Goal: Information Seeking & Learning: Learn about a topic

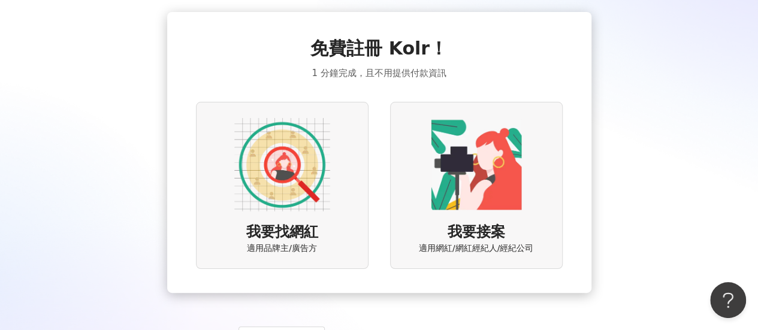
scroll to position [60, 0]
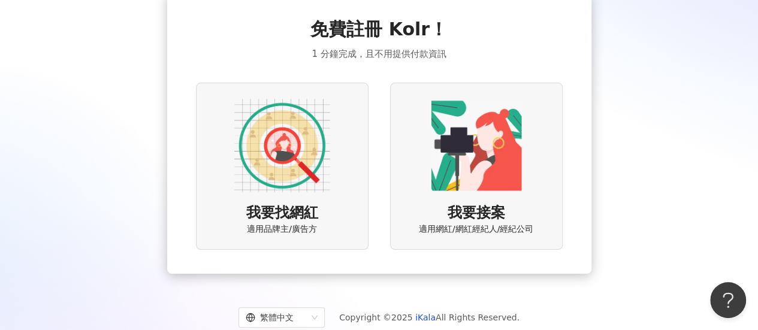
click at [285, 137] on img at bounding box center [282, 146] width 96 height 96
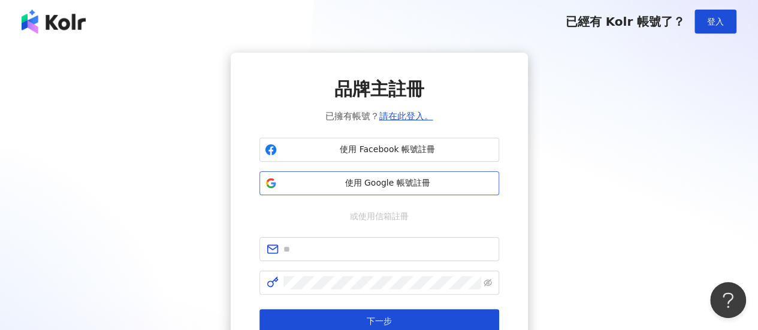
click at [409, 181] on span "使用 Google 帳號註冊" at bounding box center [388, 183] width 212 height 12
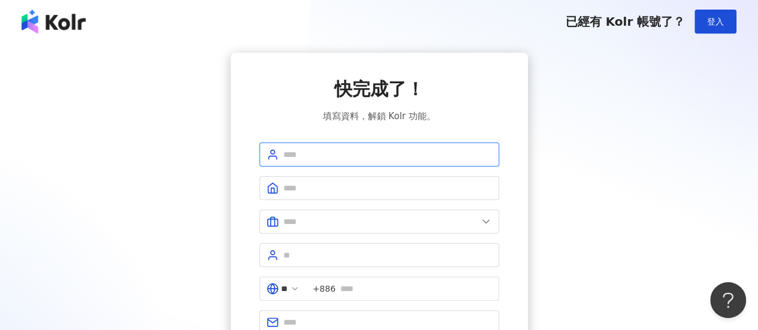
click at [334, 151] on input "text" at bounding box center [387, 154] width 209 height 13
type input "**"
type input "*"
type input "***"
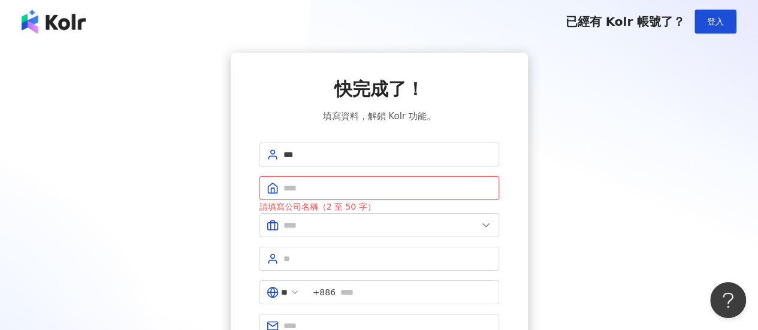
click at [337, 182] on input "text" at bounding box center [387, 188] width 209 height 13
type input "**"
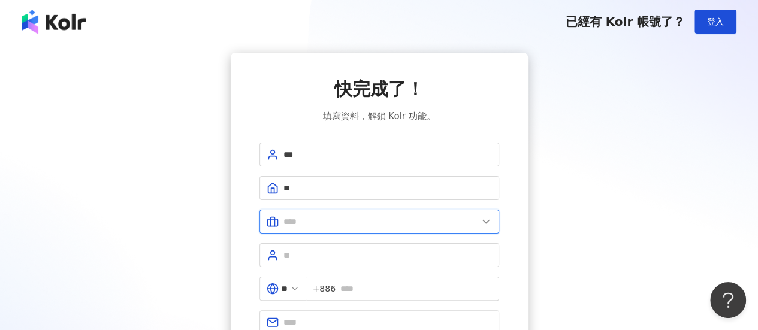
click at [355, 218] on input "text" at bounding box center [380, 221] width 194 height 13
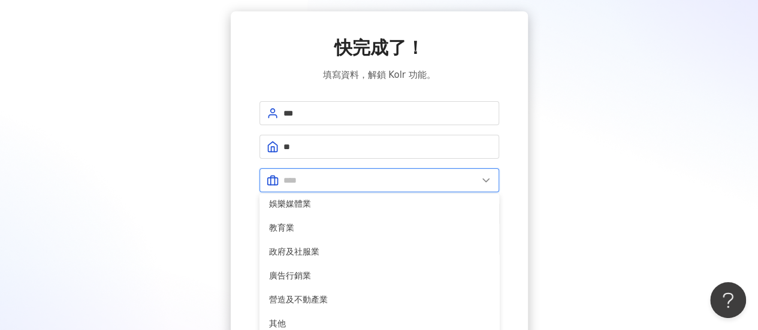
scroll to position [60, 0]
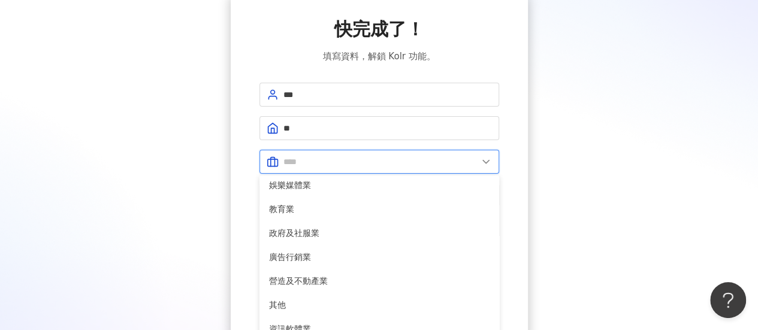
click at [341, 160] on input "text" at bounding box center [380, 161] width 194 height 13
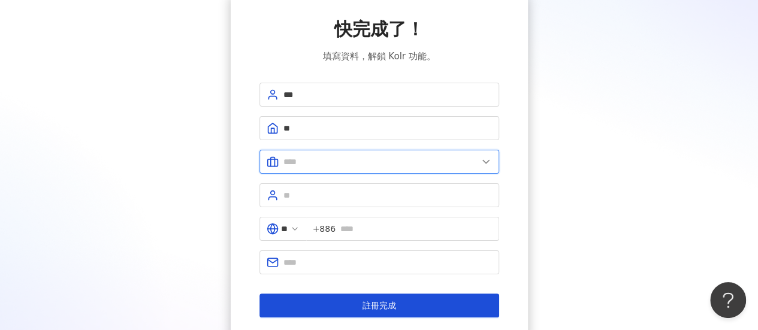
click at [342, 158] on input "text" at bounding box center [380, 161] width 194 height 13
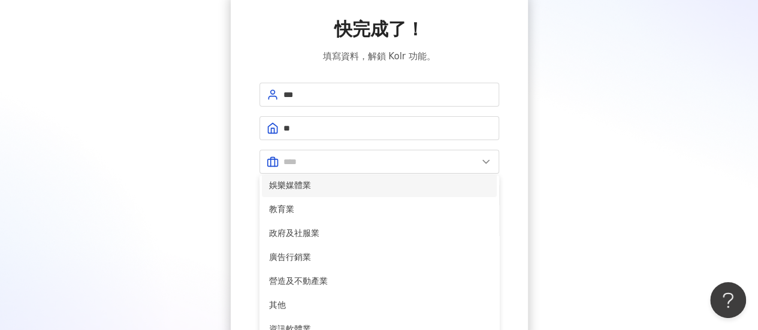
click at [322, 185] on span "娛樂媒體業" at bounding box center [379, 185] width 221 height 13
type input "*****"
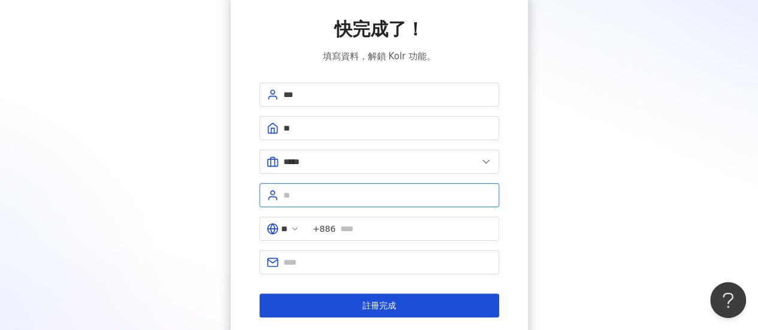
click at [331, 191] on input "text" at bounding box center [387, 195] width 209 height 13
type input "*"
click at [259, 294] on button "註冊完成" at bounding box center [379, 306] width 240 height 24
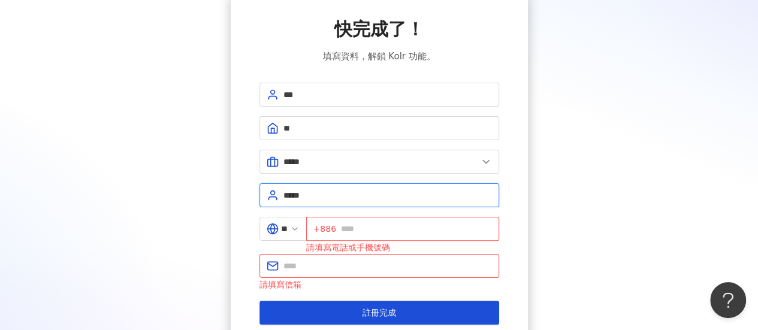
type input "****"
type input "**********"
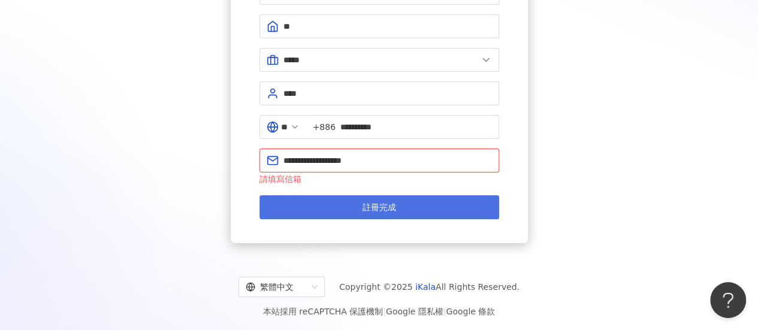
type input "**********"
click at [394, 206] on span "註冊完成" at bounding box center [380, 208] width 34 height 10
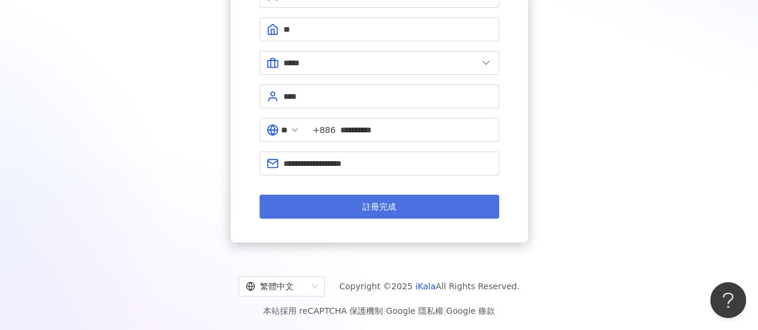
scroll to position [158, 0]
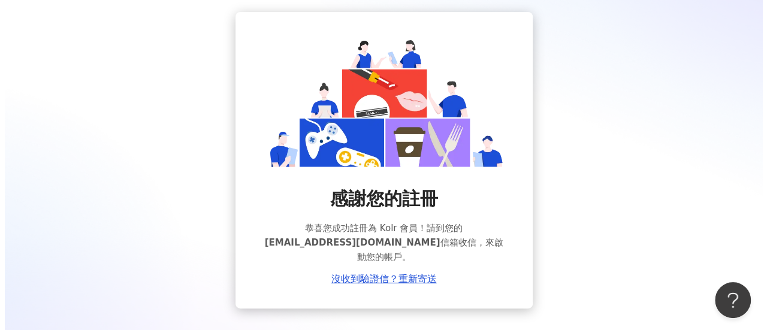
scroll to position [60, 0]
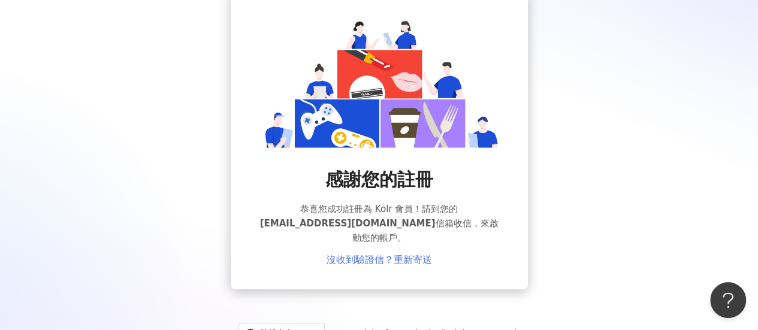
click at [384, 255] on link "沒收到驗證信？重新寄送" at bounding box center [379, 260] width 105 height 11
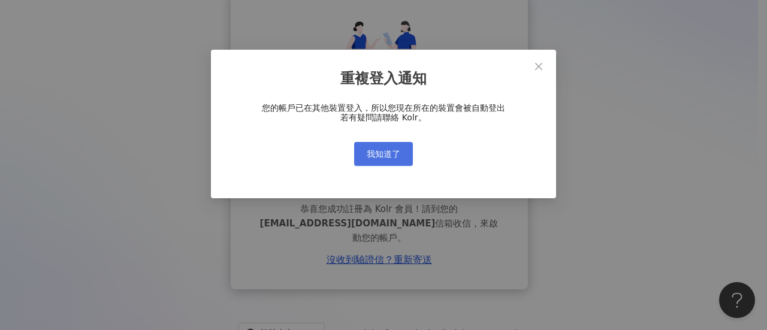
click at [399, 157] on span "我知道了" at bounding box center [384, 154] width 34 height 10
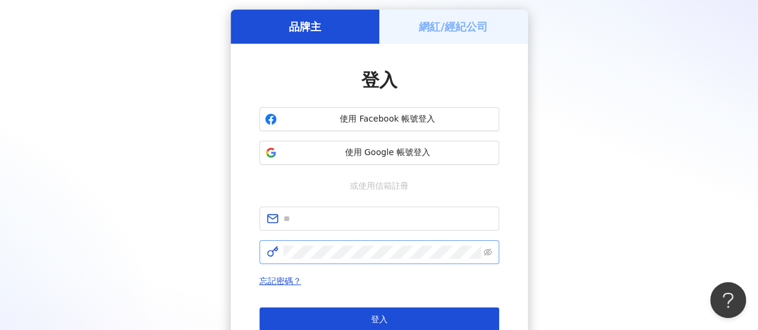
scroll to position [120, 0]
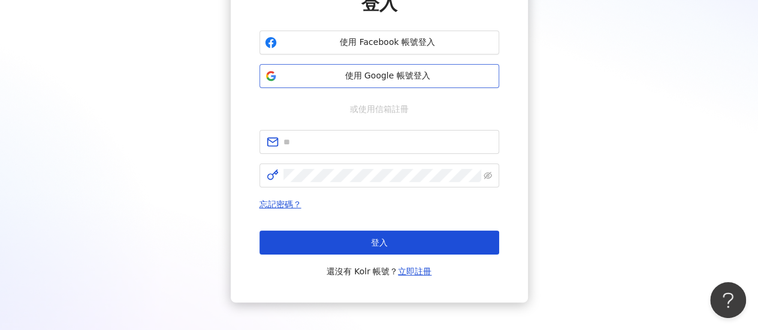
click at [351, 74] on span "使用 Google 帳號登入" at bounding box center [388, 76] width 212 height 12
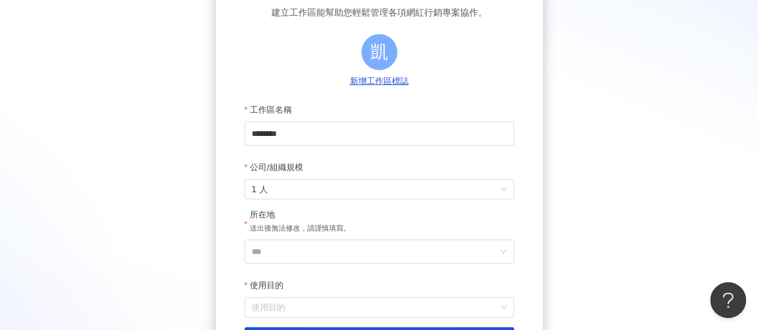
scroll to position [120, 0]
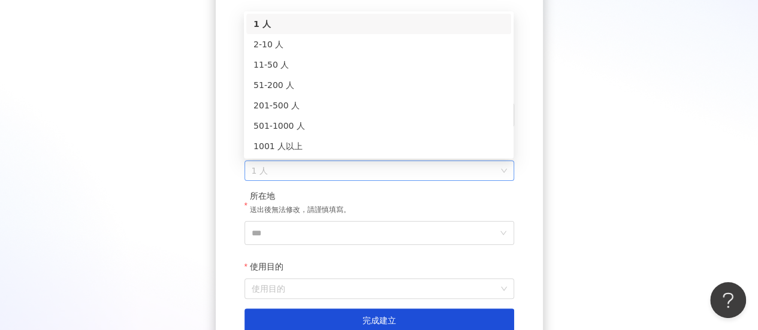
click at [354, 167] on span "1 人" at bounding box center [379, 170] width 255 height 19
click at [296, 46] on div "2-10 人" at bounding box center [379, 44] width 251 height 13
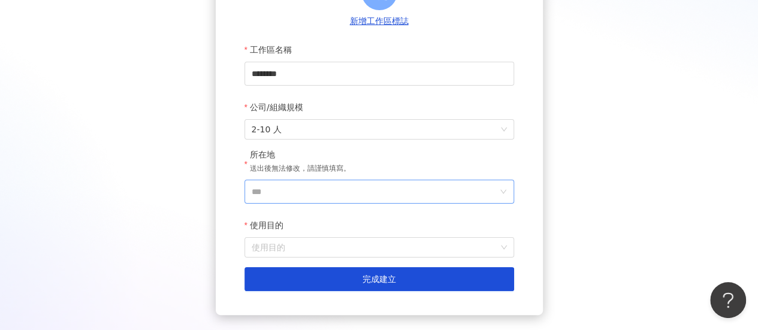
scroll to position [180, 0]
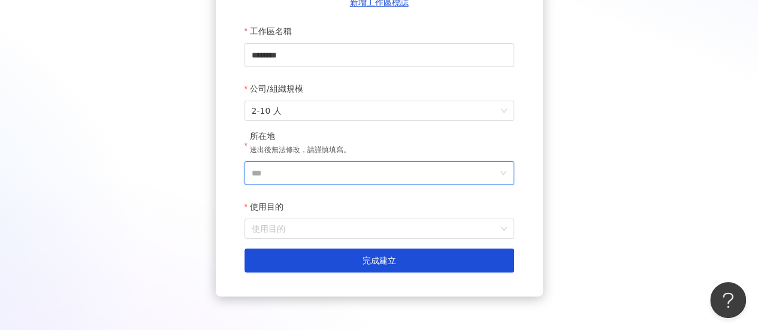
click at [331, 171] on input "***" at bounding box center [375, 173] width 246 height 23
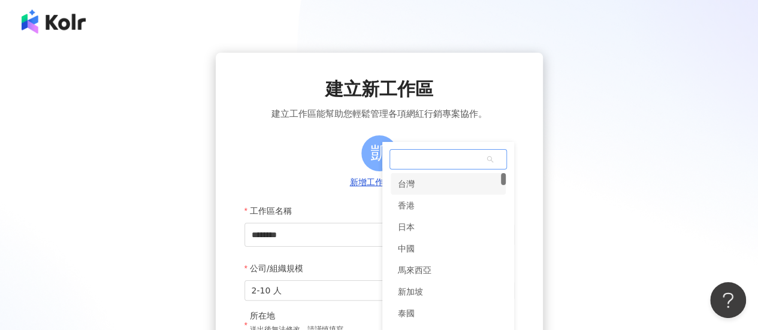
click at [423, 7] on div "建立新工作區 建立工作區能幫助您輕鬆管理各項網紅行銷專案協作。 凱 新增工作區標誌 工作區名稱 ******** 公司/組織規模 2-10 人 所在地 送出後…" at bounding box center [379, 283] width 758 height 566
click at [415, 184] on div "台灣" at bounding box center [448, 184] width 115 height 22
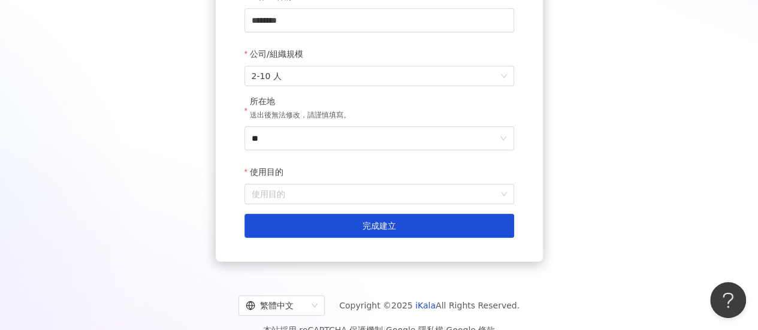
scroll to position [237, 0]
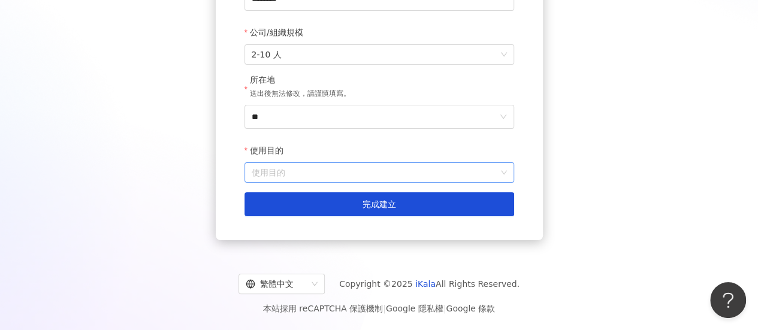
click at [351, 167] on input "使用目的" at bounding box center [379, 172] width 255 height 19
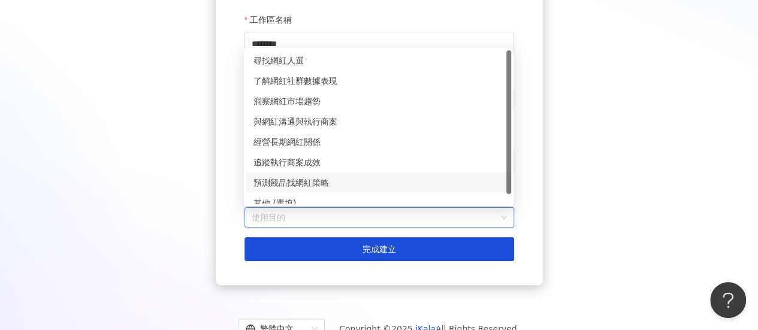
scroll to position [177, 0]
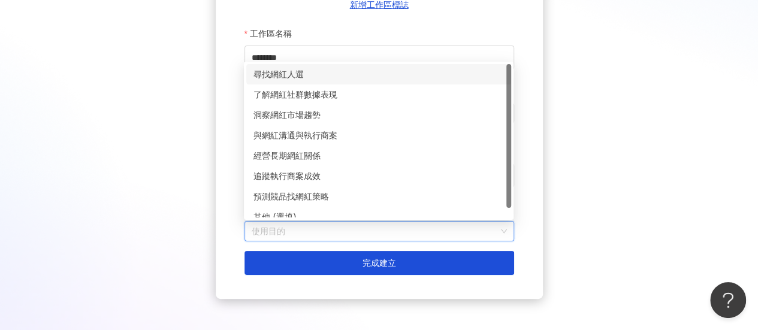
click at [292, 74] on div "尋找網紅人選" at bounding box center [379, 74] width 251 height 13
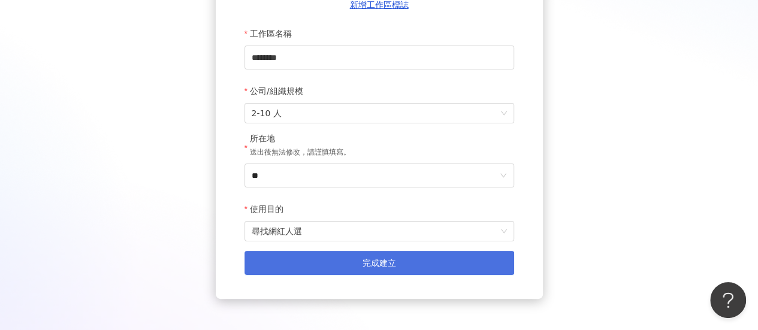
click at [375, 265] on span "完成建立" at bounding box center [380, 263] width 34 height 10
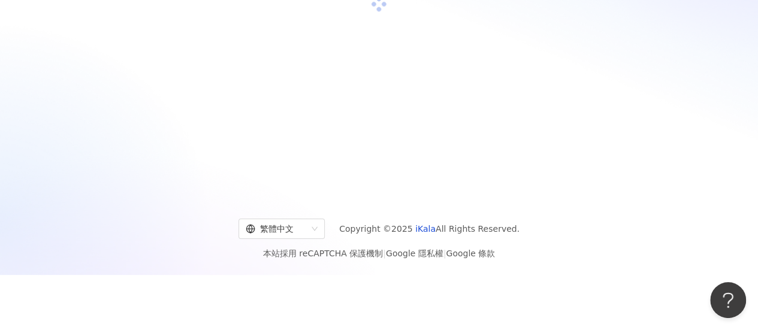
scroll to position [55, 0]
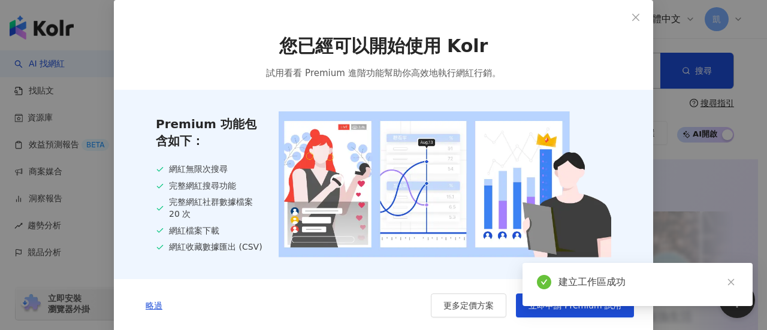
drag, startPoint x: 631, startPoint y: 283, endPoint x: 616, endPoint y: 258, distance: 29.3
click at [628, 279] on div "建立工作區成功" at bounding box center [649, 282] width 180 height 14
click at [633, 15] on icon "close" at bounding box center [635, 16] width 7 height 7
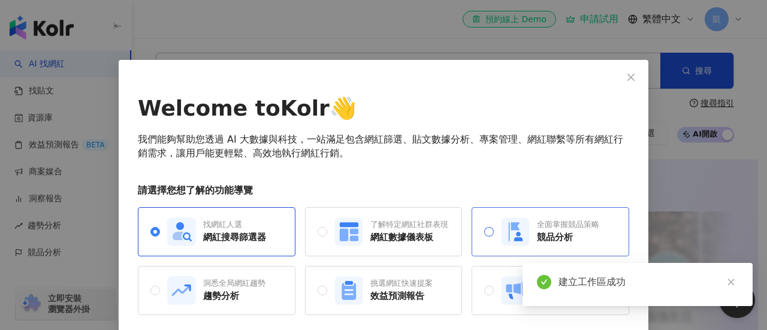
scroll to position [46, 0]
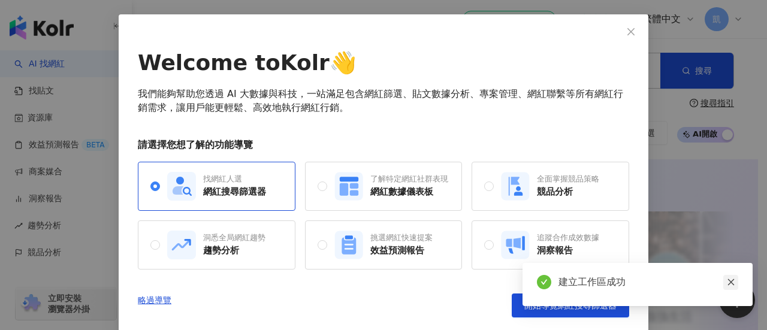
click at [727, 284] on icon "close" at bounding box center [731, 282] width 8 height 8
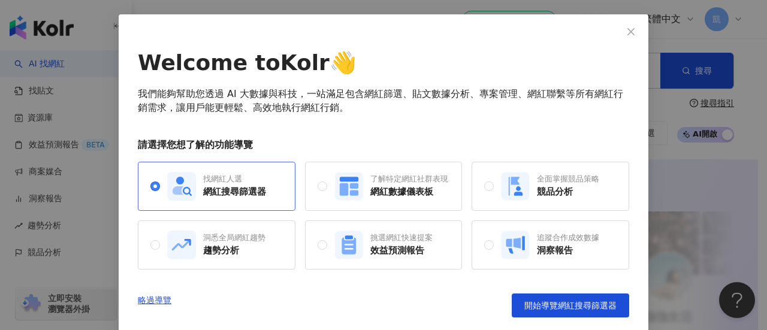
click at [241, 189] on div "網紅搜尋篩選器" at bounding box center [234, 192] width 63 height 13
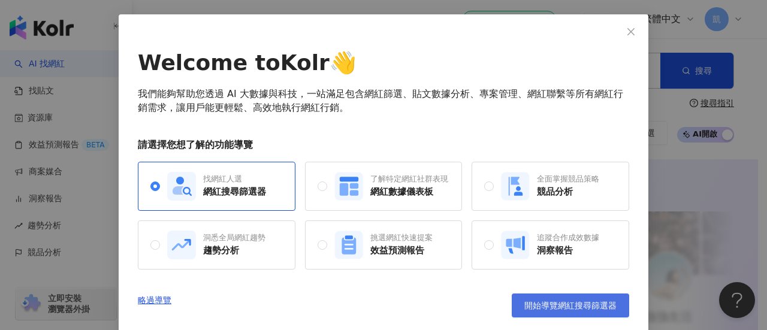
drag, startPoint x: 580, startPoint y: 304, endPoint x: 578, endPoint y: 294, distance: 9.9
click at [580, 302] on span "開始導覽網紅搜尋篩選器" at bounding box center [570, 306] width 92 height 10
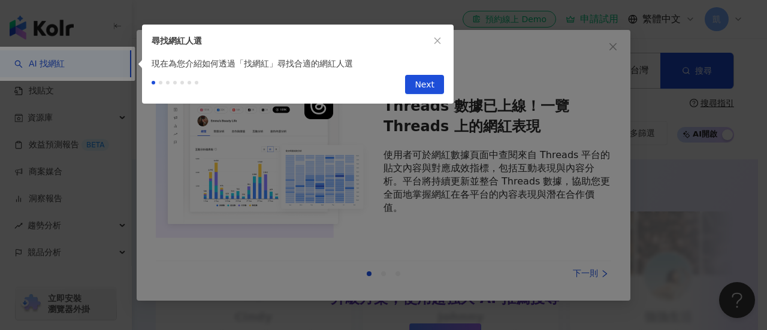
click at [426, 86] on span "Next" at bounding box center [425, 85] width 20 height 19
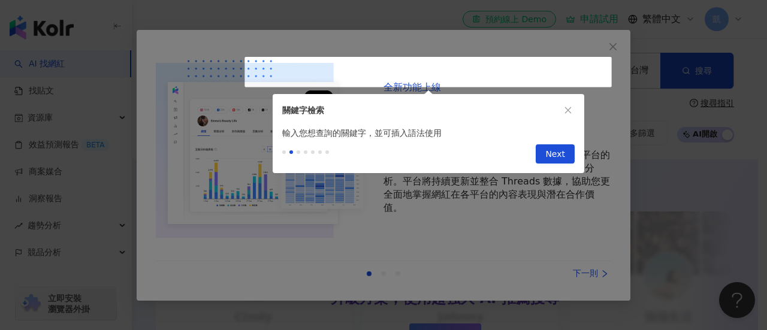
type input "*********"
click at [559, 153] on span "Next" at bounding box center [555, 154] width 20 height 19
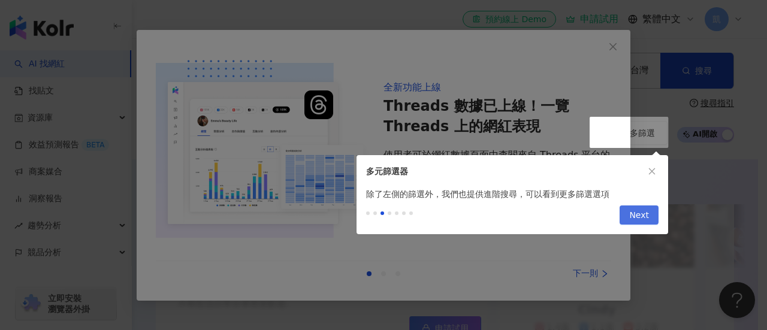
click at [641, 212] on span "Next" at bounding box center [639, 215] width 20 height 19
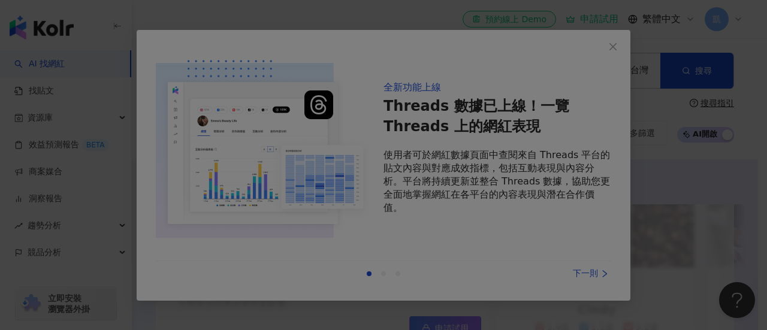
click at [580, 222] on div at bounding box center [383, 165] width 767 height 330
click at [610, 45] on div at bounding box center [383, 165] width 767 height 330
click at [698, 137] on div at bounding box center [383, 165] width 767 height 330
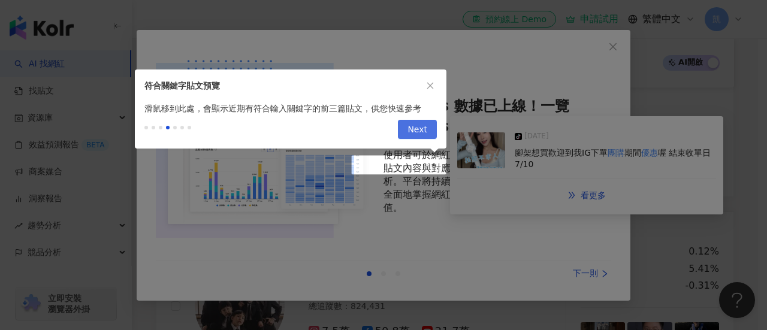
click at [427, 128] on span "Next" at bounding box center [418, 129] width 20 height 19
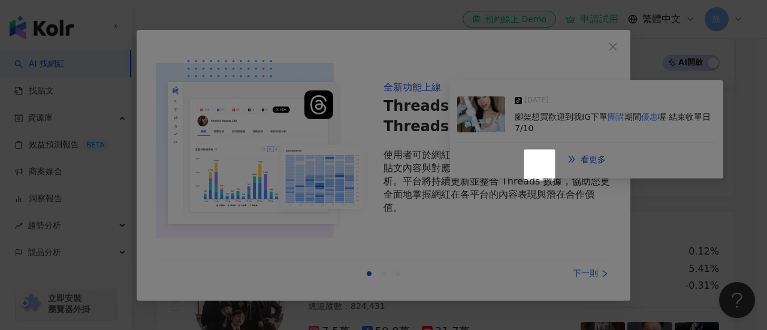
scroll to position [319, 0]
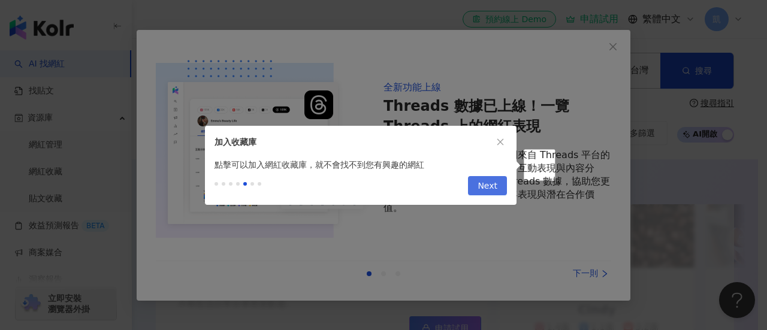
click at [490, 189] on span "Next" at bounding box center [488, 186] width 20 height 19
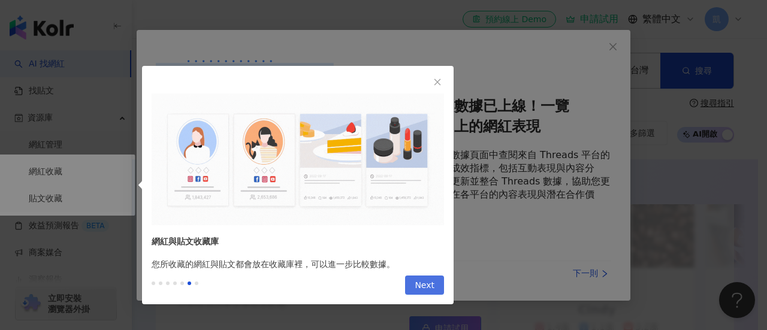
click at [430, 280] on span "Next" at bounding box center [425, 285] width 20 height 19
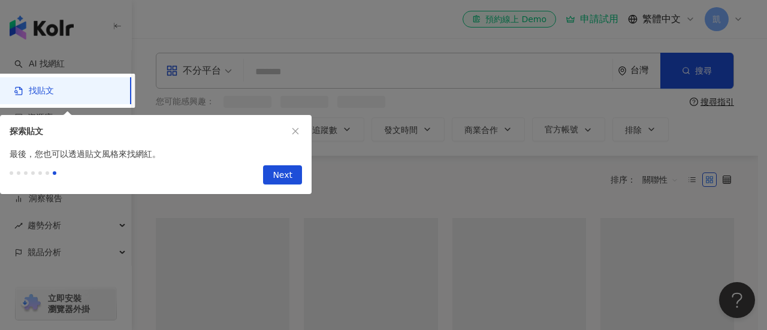
click at [429, 284] on div at bounding box center [383, 165] width 767 height 330
click at [286, 182] on span "Next" at bounding box center [283, 175] width 20 height 19
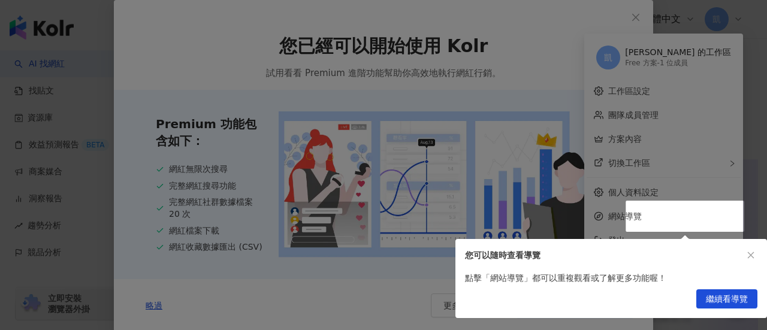
click at [713, 299] on span "繼續看導覽" at bounding box center [727, 299] width 42 height 19
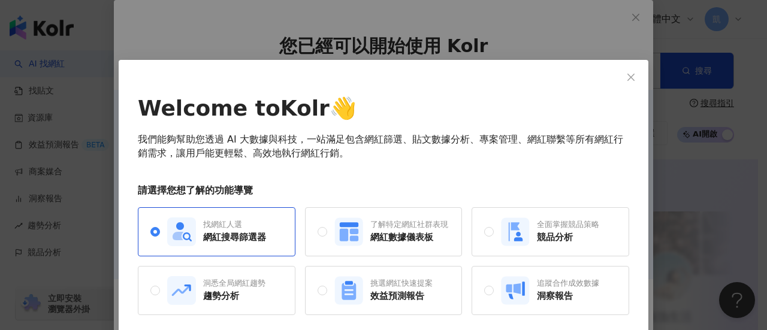
scroll to position [46, 0]
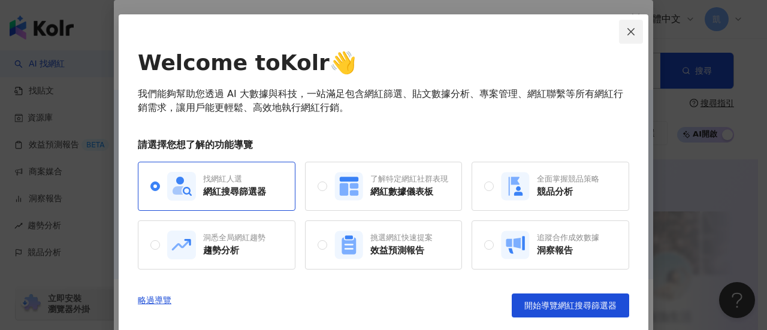
click at [626, 28] on icon "close" at bounding box center [631, 32] width 10 height 10
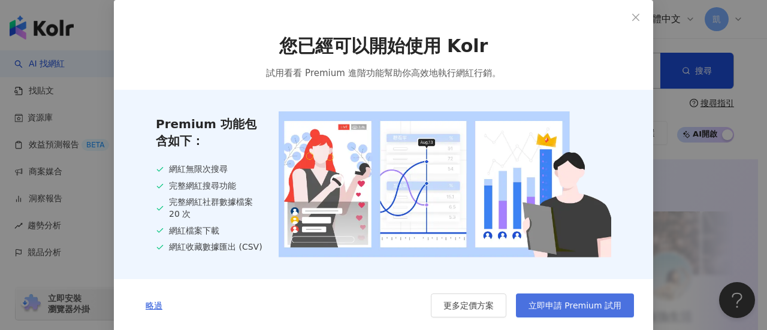
click at [592, 304] on span "立即申請 Premium 試用" at bounding box center [575, 306] width 93 height 10
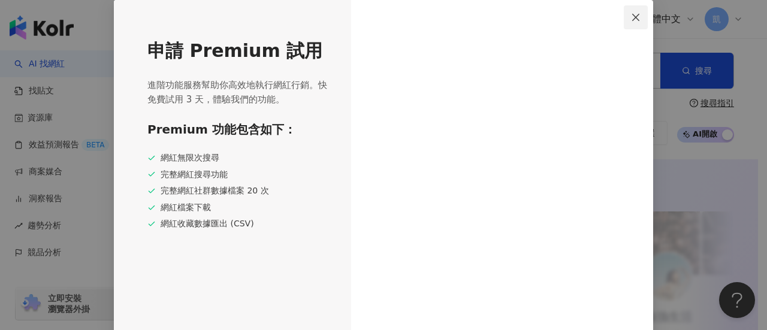
click at [632, 15] on icon "close" at bounding box center [636, 18] width 10 height 10
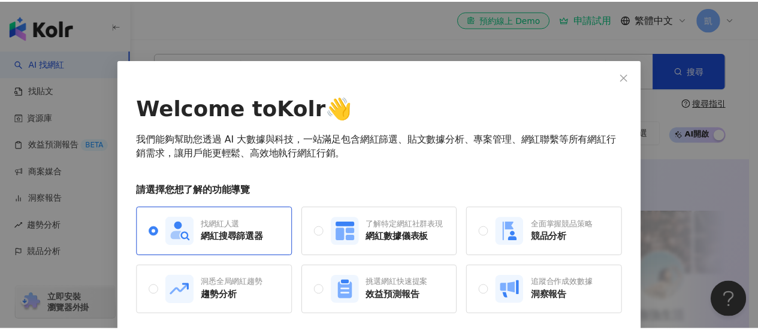
scroll to position [46, 0]
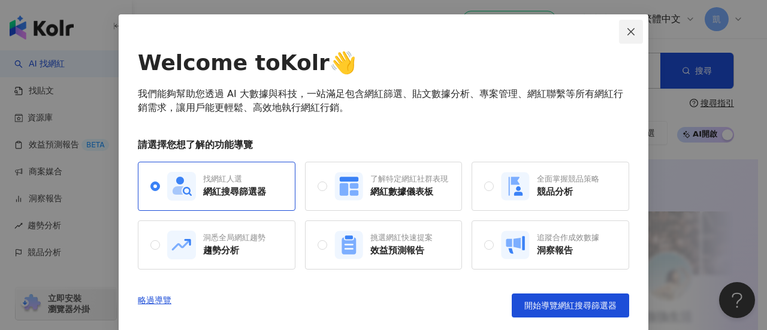
click at [629, 31] on icon "close" at bounding box center [631, 32] width 10 height 10
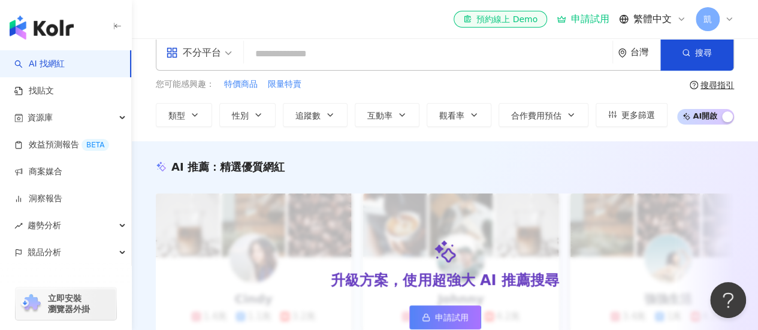
scroll to position [0, 0]
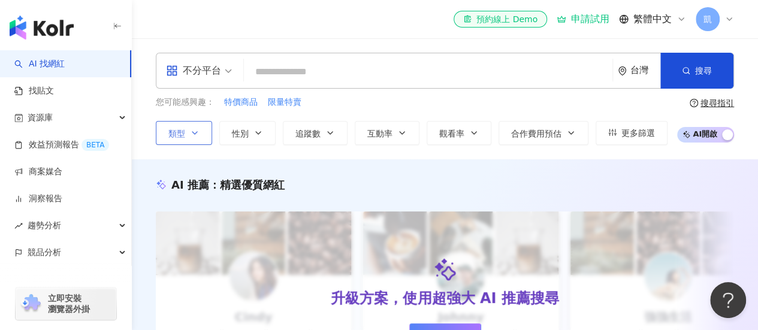
click at [188, 133] on button "類型" at bounding box center [184, 133] width 56 height 24
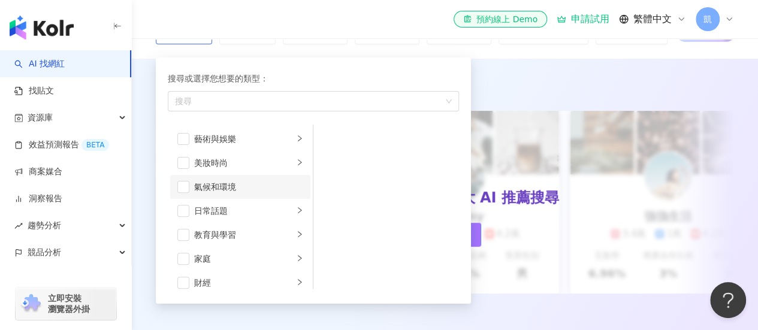
scroll to position [120, 0]
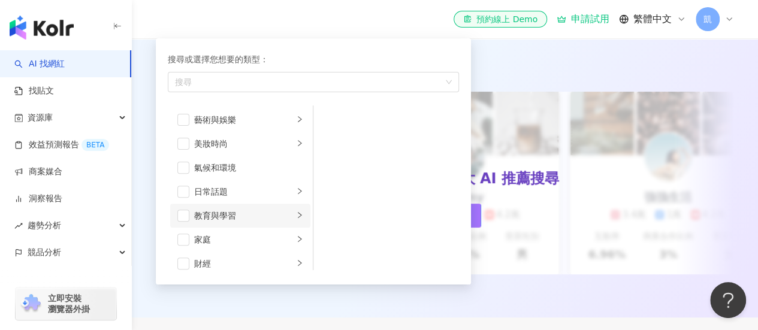
drag, startPoint x: 188, startPoint y: 215, endPoint x: 200, endPoint y: 213, distance: 11.4
click at [192, 214] on li "教育與學習" at bounding box center [240, 216] width 140 height 24
click at [265, 218] on div "教育與學習" at bounding box center [243, 215] width 99 height 13
click at [188, 213] on span "button" at bounding box center [183, 216] width 12 height 12
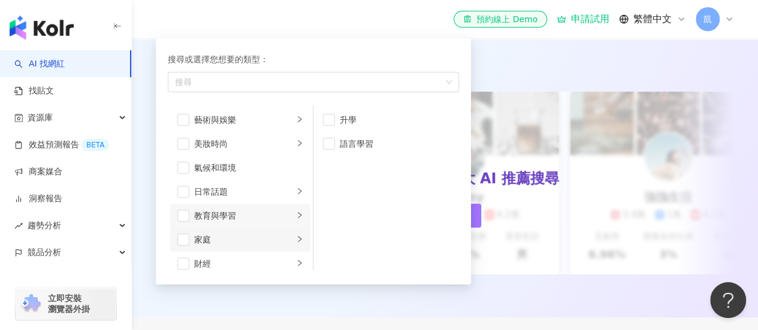
click at [234, 239] on div "家庭" at bounding box center [243, 239] width 99 height 13
click at [327, 142] on span "button" at bounding box center [329, 144] width 12 height 12
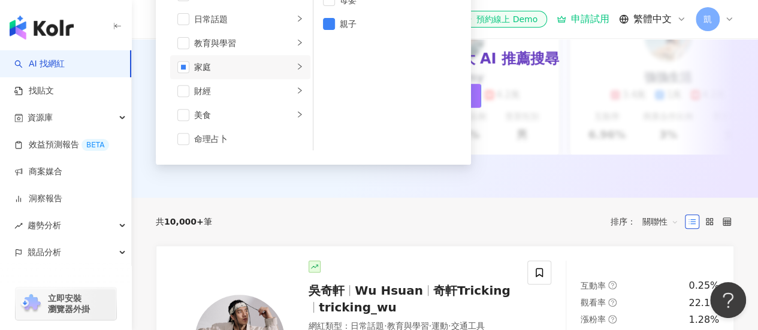
scroll to position [0, 0]
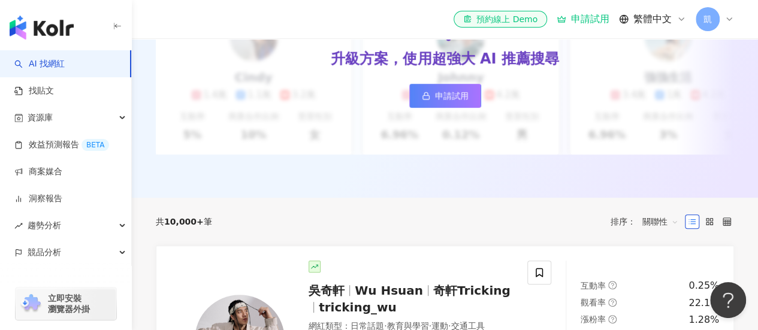
click at [394, 221] on div "共 10,000+ 筆 排序： 關聯性" at bounding box center [445, 221] width 578 height 19
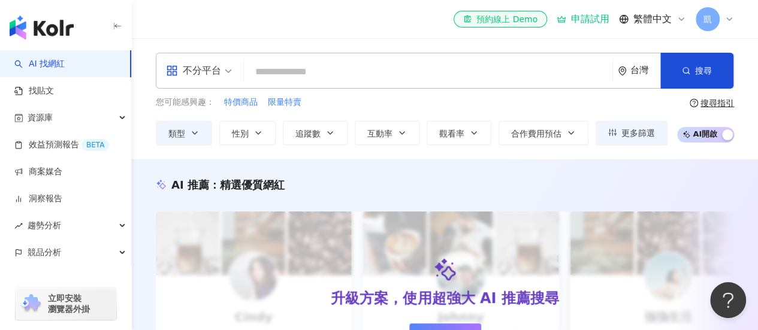
click at [232, 73] on div "不分平台" at bounding box center [198, 70] width 79 height 35
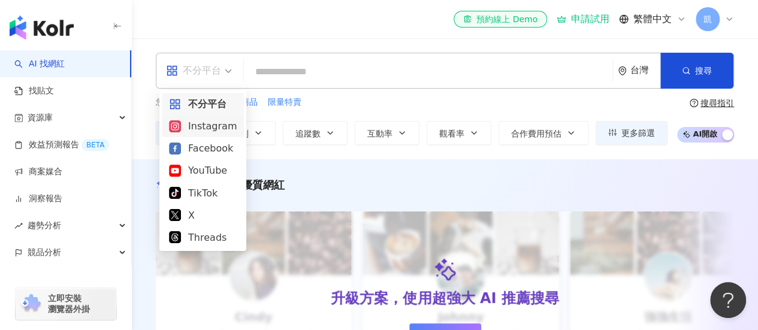
click at [210, 128] on div "Instagram" at bounding box center [203, 126] width 68 height 15
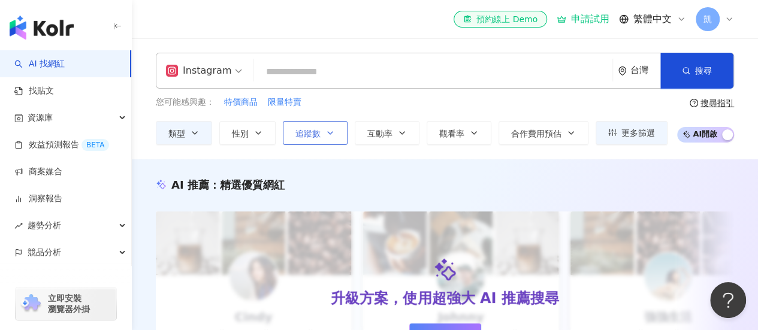
click at [319, 129] on span "追蹤數" at bounding box center [307, 134] width 25 height 10
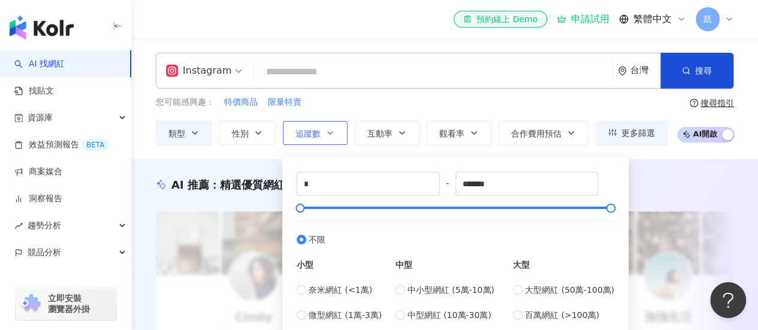
click at [319, 129] on span "追蹤數" at bounding box center [307, 134] width 25 height 10
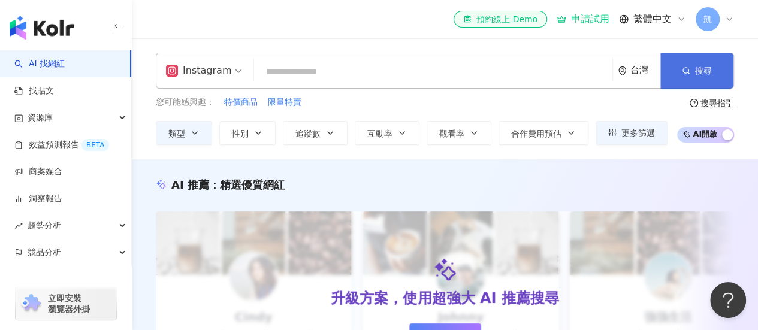
click at [680, 71] on button "搜尋" at bounding box center [696, 71] width 73 height 36
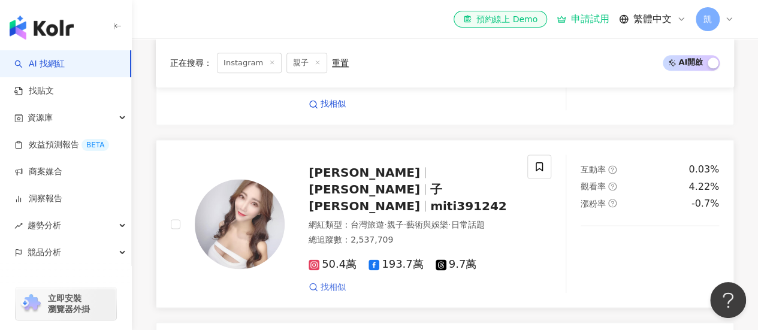
scroll to position [752, 0]
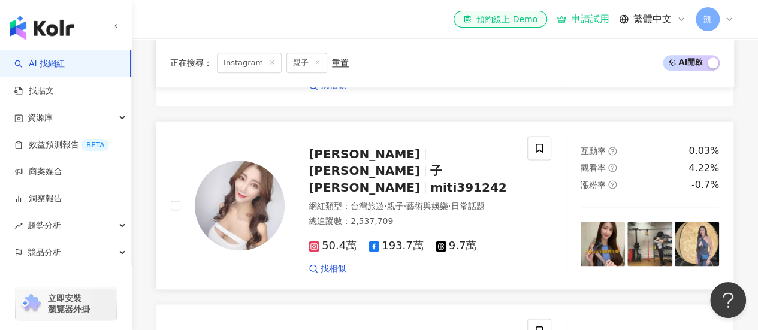
click at [327, 240] on span "50.4萬" at bounding box center [333, 246] width 48 height 13
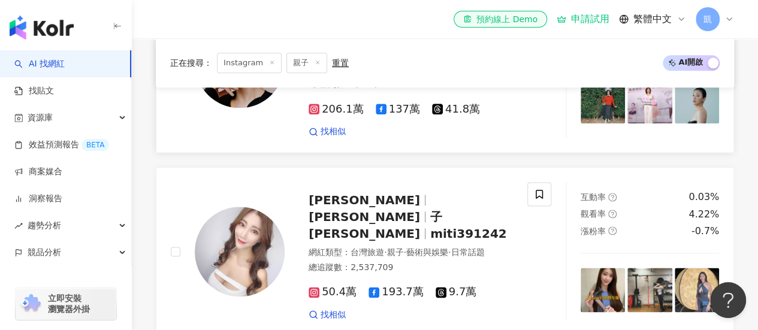
scroll to position [871, 0]
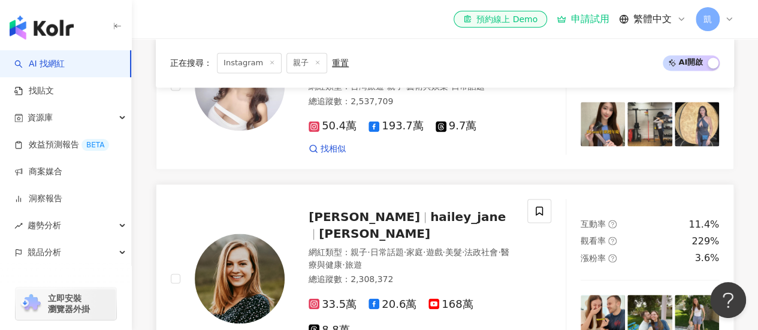
click at [338, 210] on span "Hailey莫彩曦" at bounding box center [364, 217] width 111 height 14
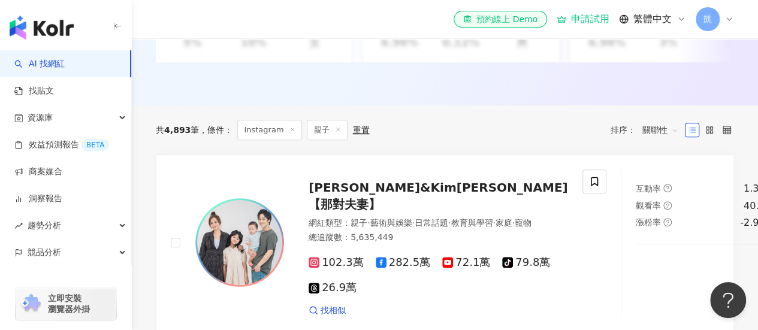
scroll to position [272, 0]
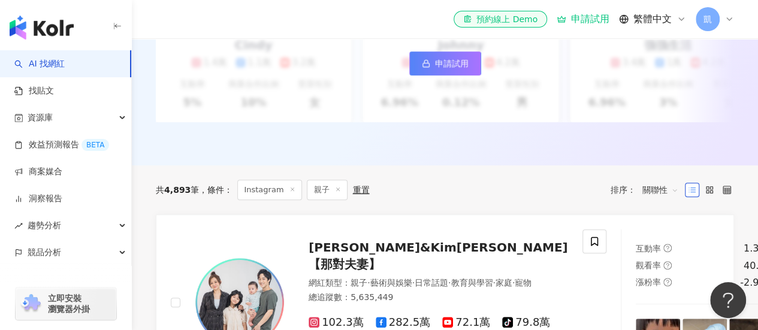
click at [692, 194] on icon at bounding box center [692, 190] width 8 height 8
click at [677, 198] on span "關聯性" at bounding box center [660, 189] width 36 height 19
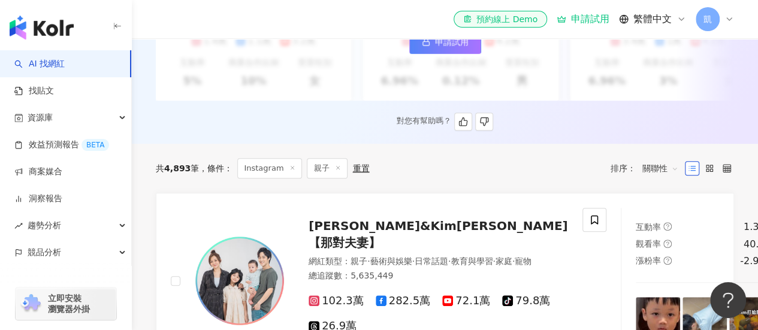
scroll to position [300, 0]
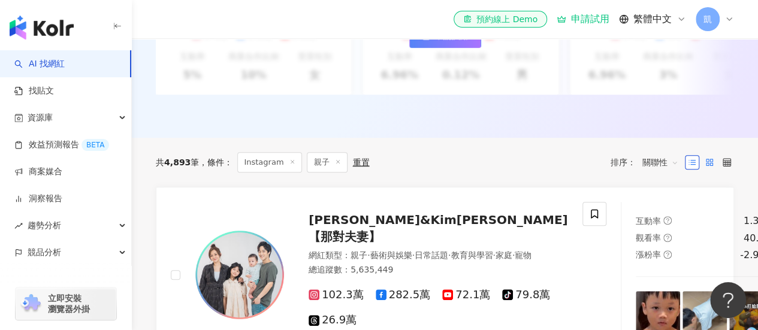
click at [705, 170] on label at bounding box center [709, 162] width 14 height 14
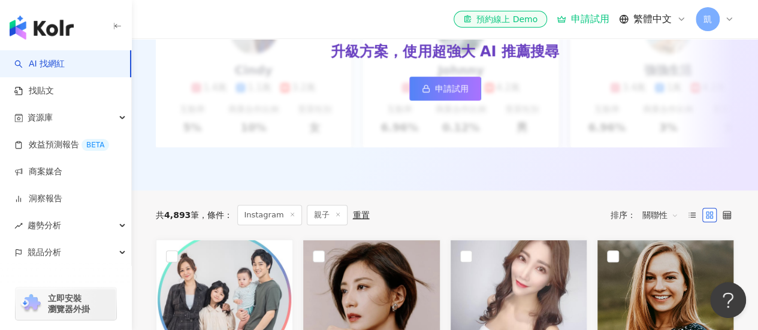
scroll to position [265, 0]
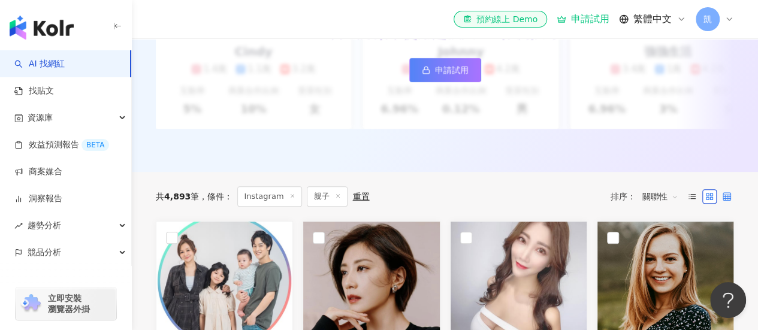
click at [723, 201] on icon at bounding box center [727, 196] width 8 height 8
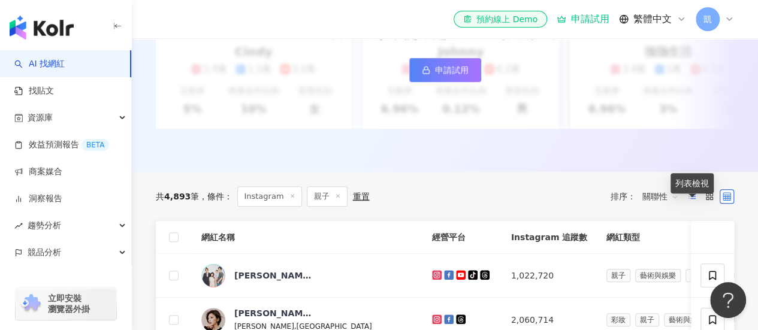
click at [693, 201] on icon at bounding box center [692, 196] width 8 height 8
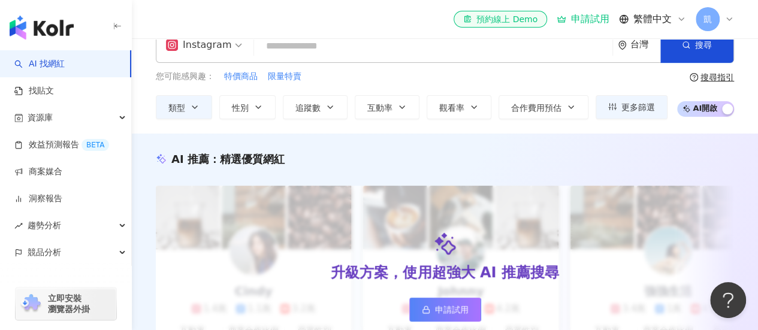
scroll to position [0, 0]
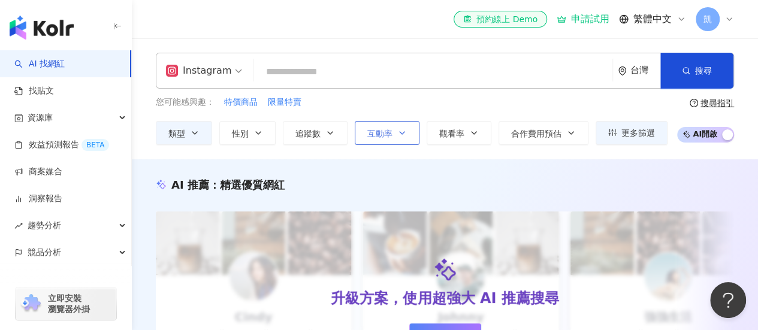
click at [388, 132] on span "互動率" at bounding box center [379, 134] width 25 height 10
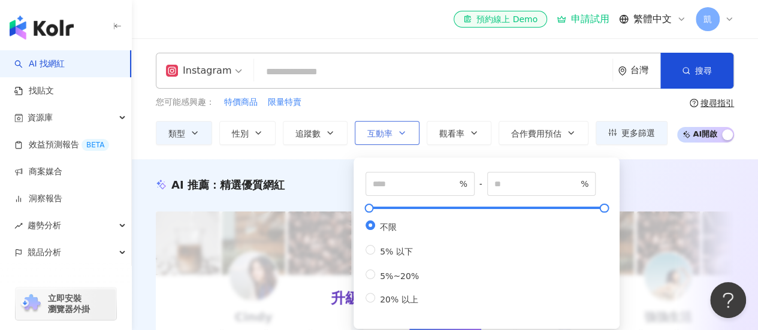
click at [388, 132] on span "互動率" at bounding box center [379, 134] width 25 height 10
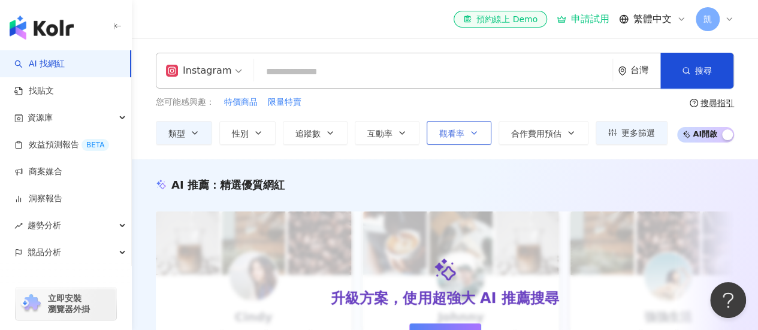
click at [463, 129] on button "觀看率" at bounding box center [459, 133] width 65 height 24
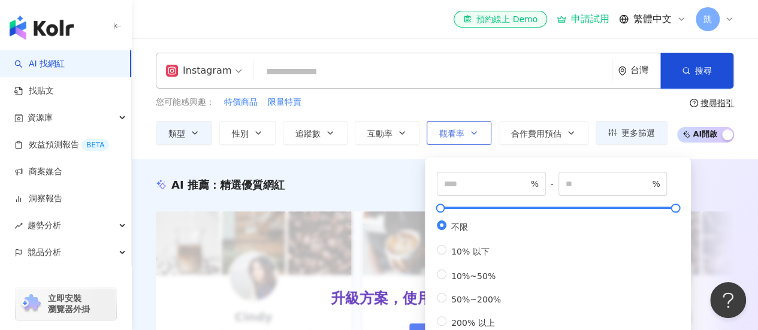
click at [463, 129] on button "觀看率" at bounding box center [459, 133] width 65 height 24
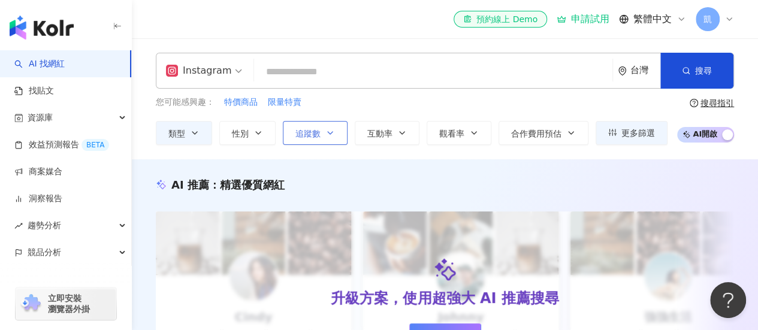
click at [315, 129] on span "追蹤數" at bounding box center [307, 134] width 25 height 10
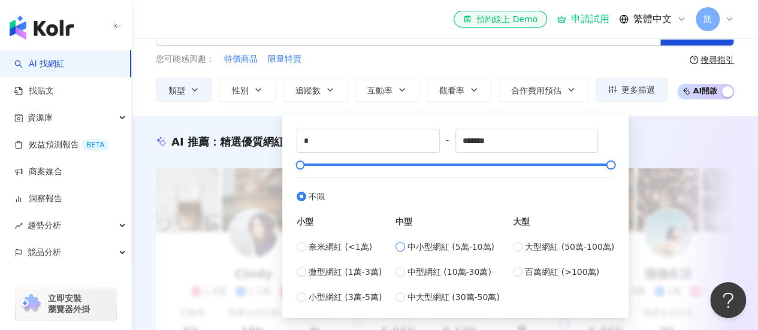
scroll to position [60, 0]
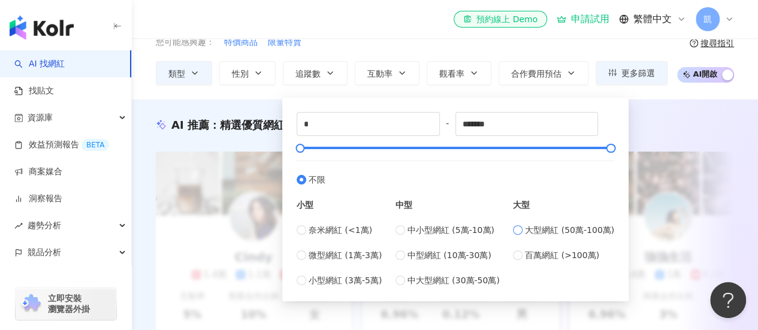
type input "******"
click at [657, 159] on div "升級方案，使用超強大 AI 推薦搜尋 申請試用" at bounding box center [445, 243] width 578 height 183
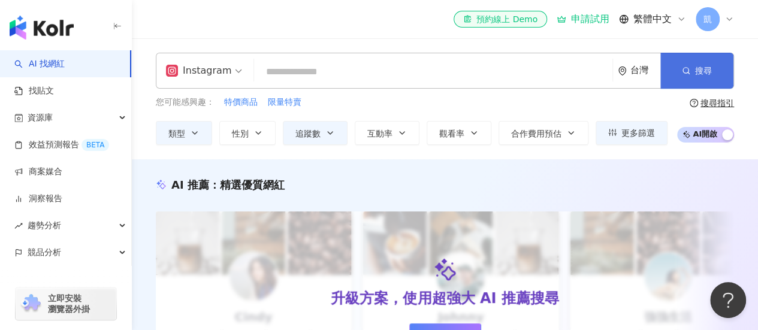
click at [700, 76] on span "搜尋" at bounding box center [703, 71] width 17 height 10
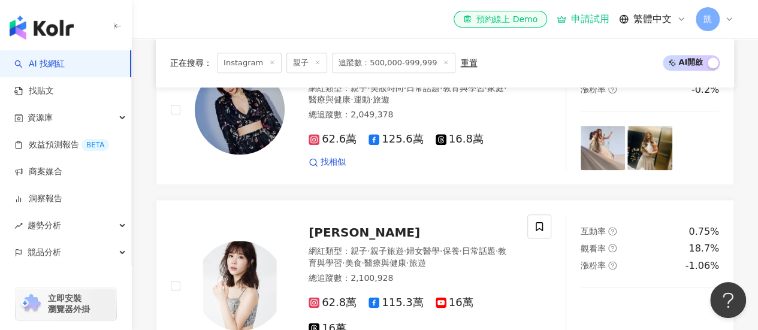
scroll to position [719, 0]
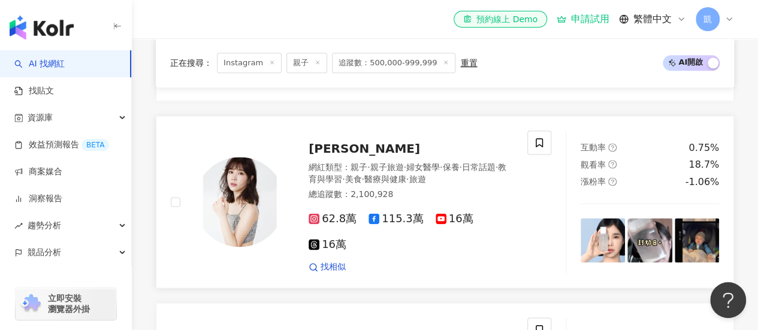
click at [331, 141] on span "李佳穎" at bounding box center [364, 148] width 111 height 14
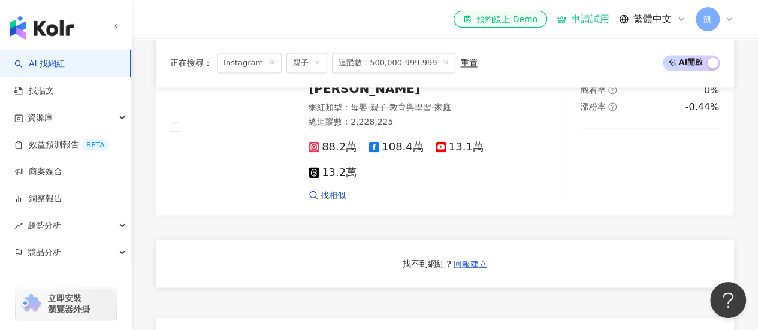
scroll to position [899, 0]
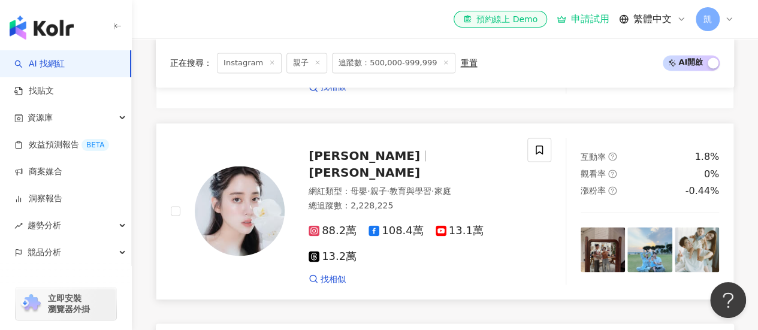
click at [391, 165] on span "Nini Ou-yang 歐陽妮妮" at bounding box center [364, 172] width 111 height 14
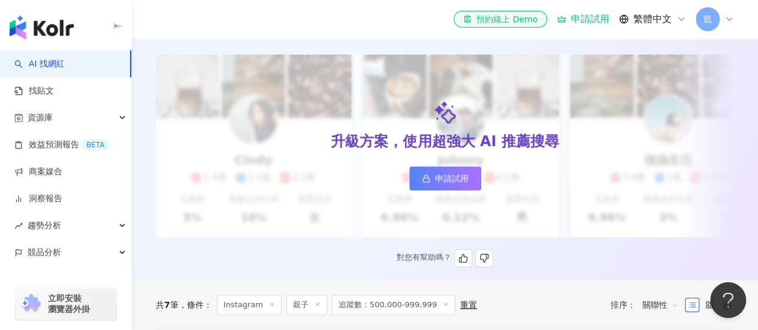
scroll to position [240, 0]
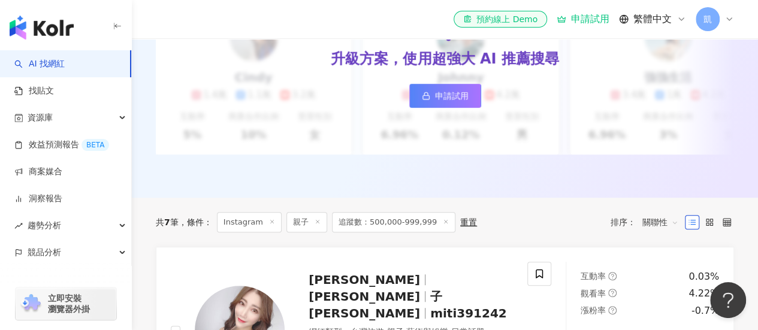
click at [391, 233] on span "追蹤數：500,000-999,999" at bounding box center [393, 222] width 123 height 20
click at [396, 227] on span "追蹤數：500,000-999,999" at bounding box center [393, 222] width 123 height 20
click at [443, 225] on icon at bounding box center [446, 222] width 6 height 6
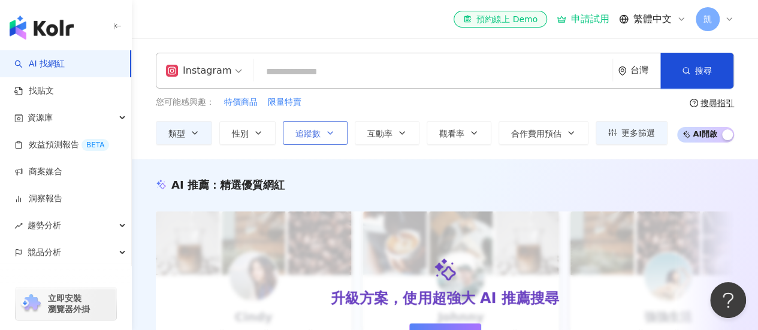
click at [319, 134] on span "追蹤數" at bounding box center [307, 134] width 25 height 10
type input "*"
type input "*******"
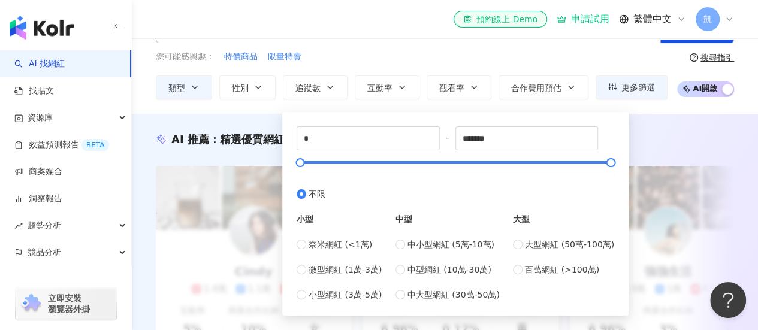
scroll to position [60, 0]
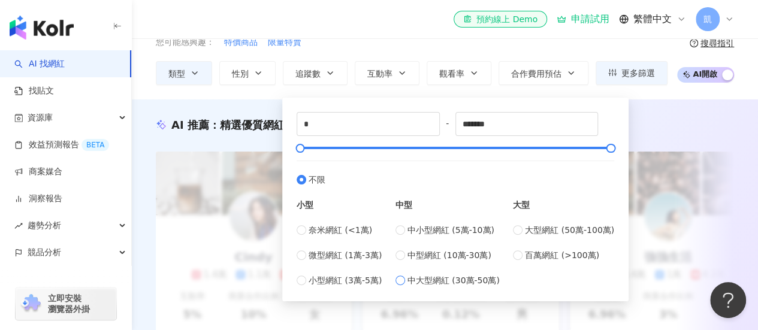
type input "******"
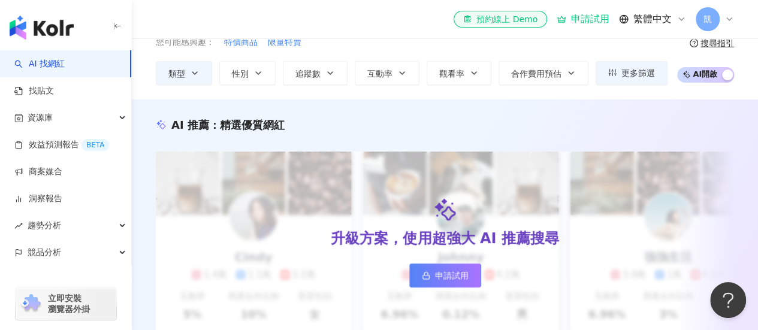
click at [655, 127] on div "AI 推薦 ： 精選優質網紅" at bounding box center [445, 124] width 578 height 15
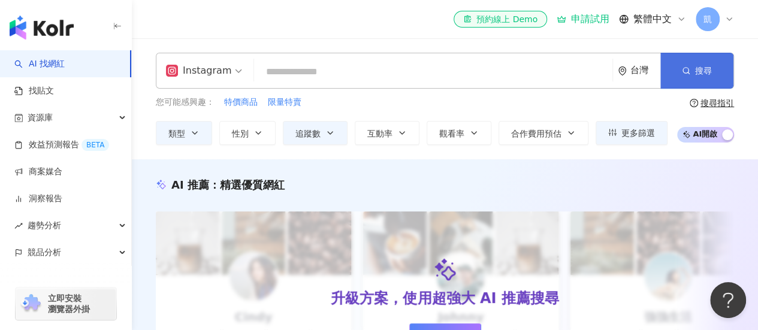
click at [684, 67] on icon "button" at bounding box center [686, 71] width 8 height 8
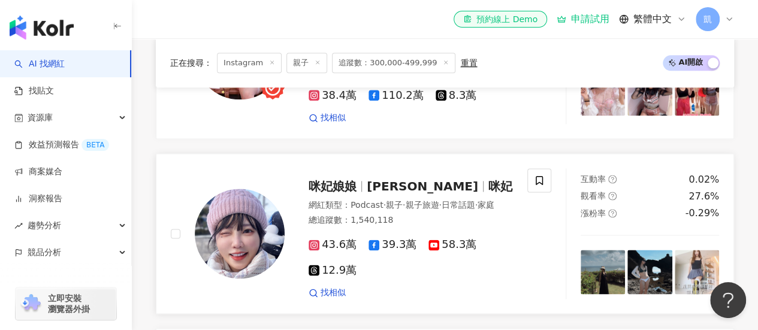
scroll to position [599, 0]
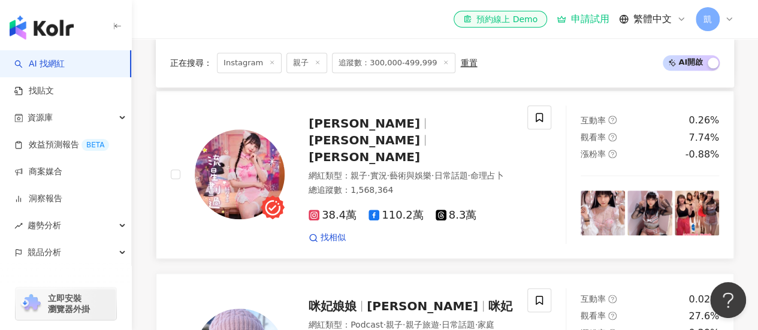
click at [371, 131] on span "喬喬兒Sylvia" at bounding box center [364, 123] width 111 height 14
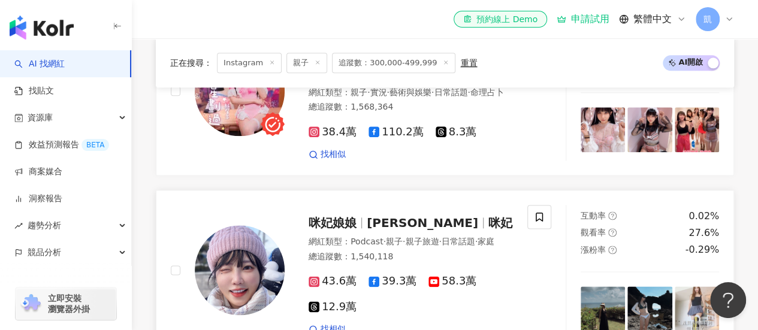
scroll to position [719, 0]
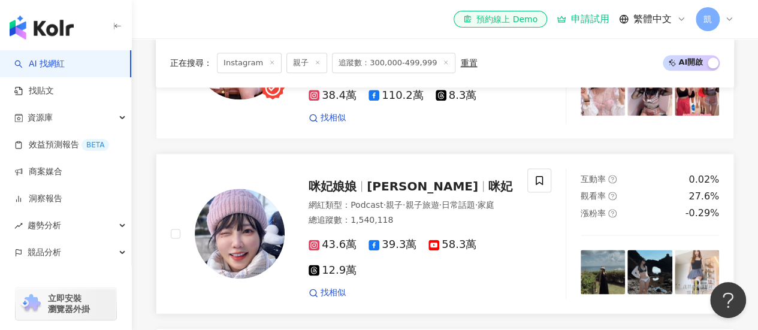
click at [344, 179] on span "咪妃娘娘" at bounding box center [333, 186] width 48 height 14
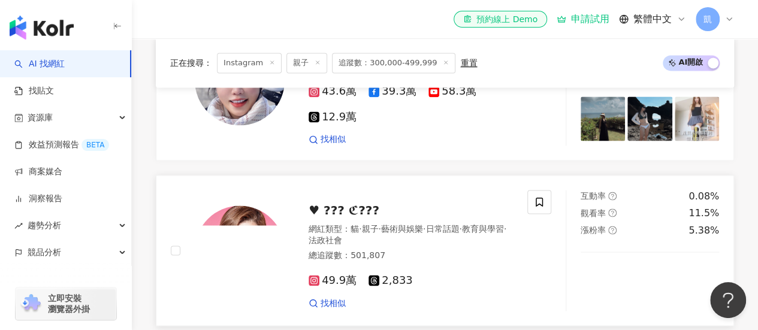
scroll to position [899, 0]
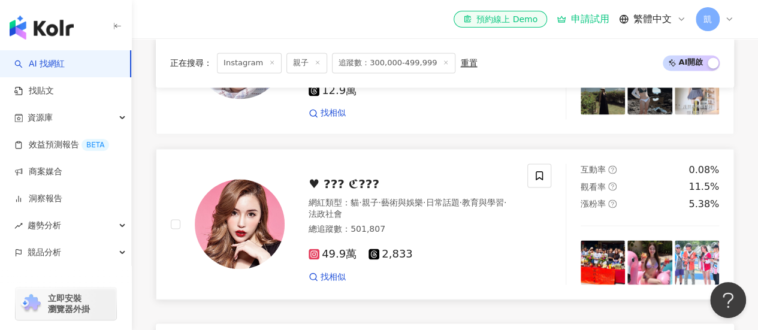
click at [333, 184] on span "♥ ??? ℭ???" at bounding box center [344, 184] width 71 height 14
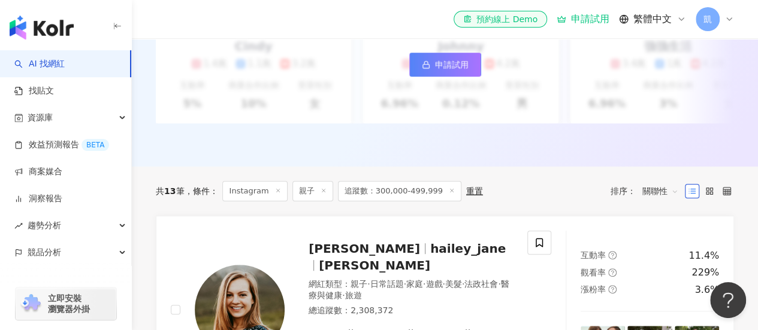
scroll to position [240, 0]
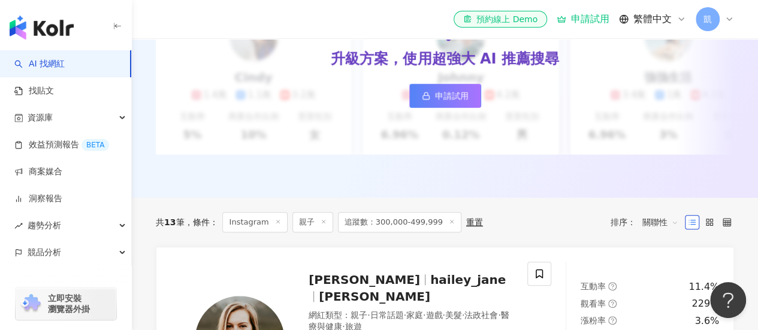
click at [450, 223] on line at bounding box center [451, 221] width 3 height 3
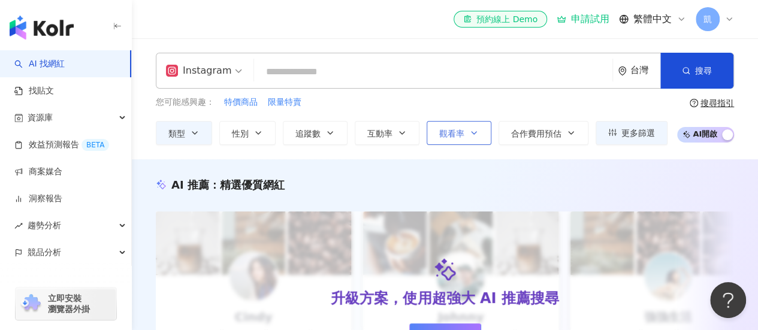
click at [465, 131] on button "觀看率" at bounding box center [459, 133] width 65 height 24
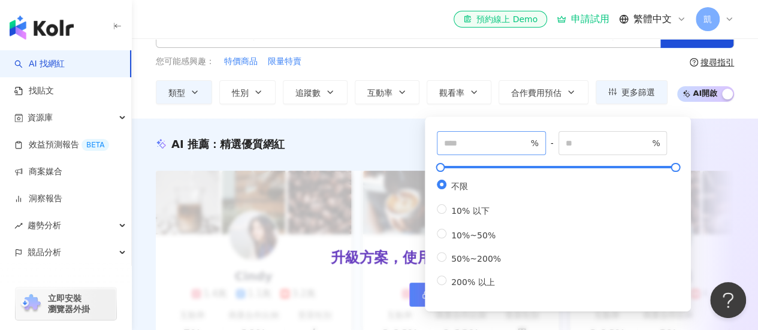
scroll to position [60, 0]
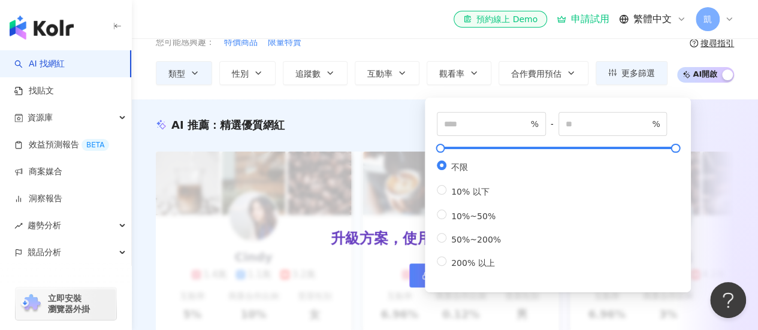
click at [393, 67] on div "Instagram 台灣 搜尋 您可能感興趣： 特價商品 限量特賣 類型 性別 追蹤數 互動率 觀看率 合作費用預估 更多篩選 ****** - ******…" at bounding box center [445, 39] width 626 height 92
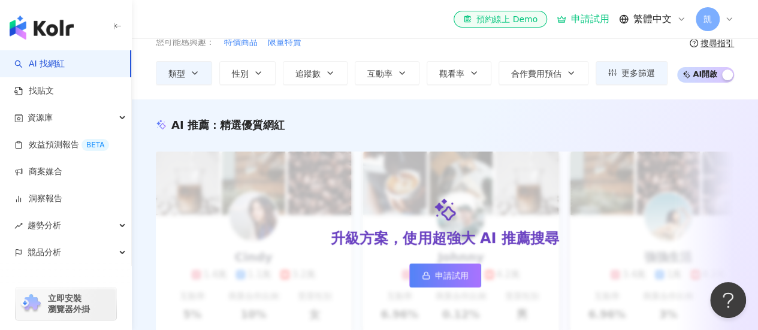
scroll to position [0, 0]
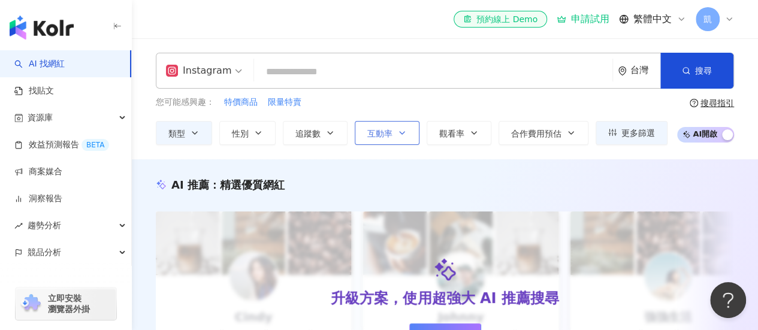
click at [391, 134] on button "互動率" at bounding box center [387, 133] width 65 height 24
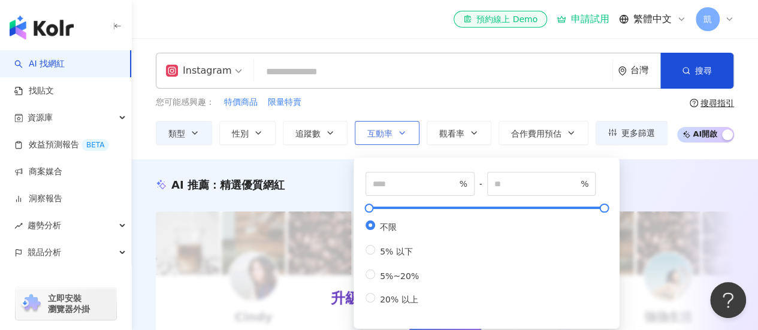
click at [399, 125] on button "互動率" at bounding box center [387, 133] width 65 height 24
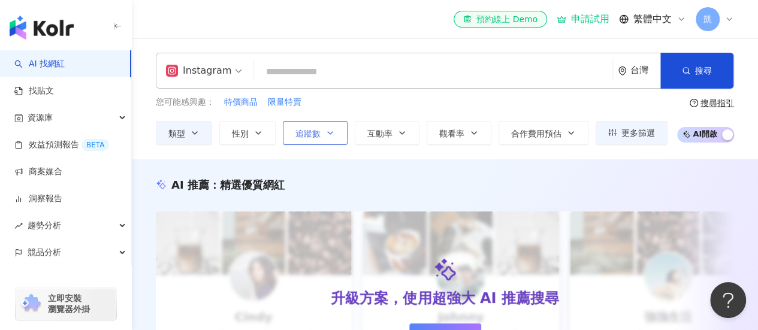
click at [309, 136] on span "追蹤數" at bounding box center [307, 134] width 25 height 10
type input "*"
type input "*******"
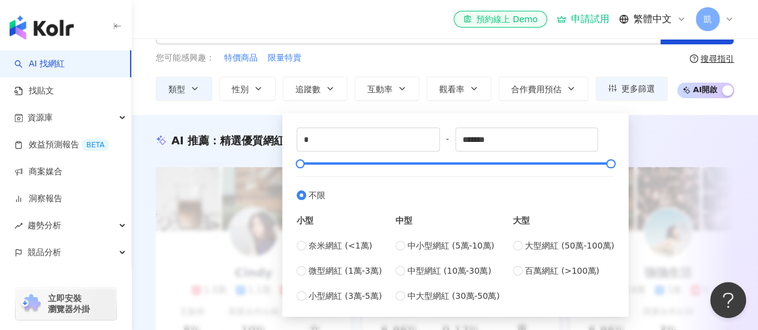
scroll to position [60, 0]
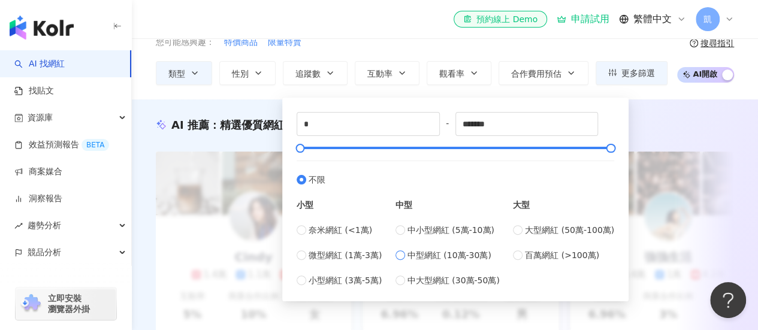
click at [442, 258] on span "中型網紅 (10萬-30萬)" at bounding box center [450, 255] width 84 height 13
type input "******"
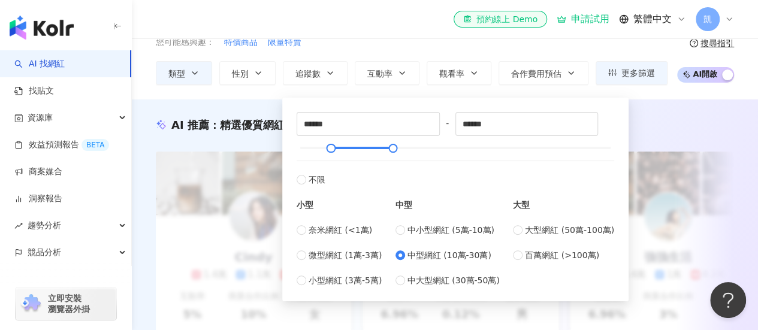
click at [680, 191] on div "升級方案，使用超強大 AI 推薦搜尋 申請試用" at bounding box center [445, 243] width 578 height 183
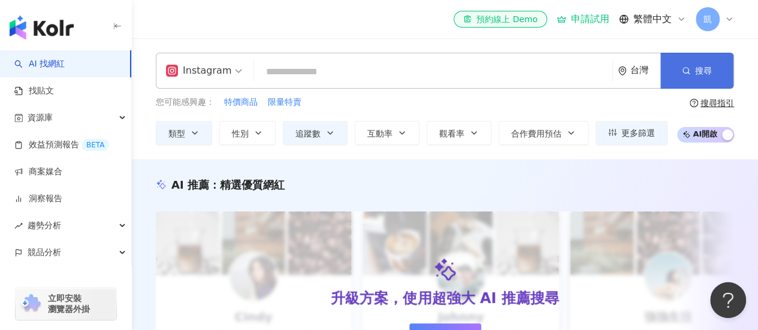
click at [717, 71] on button "搜尋" at bounding box center [696, 71] width 73 height 36
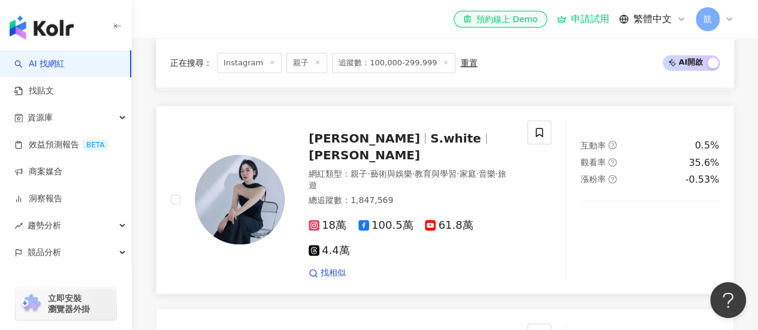
scroll to position [300, 0]
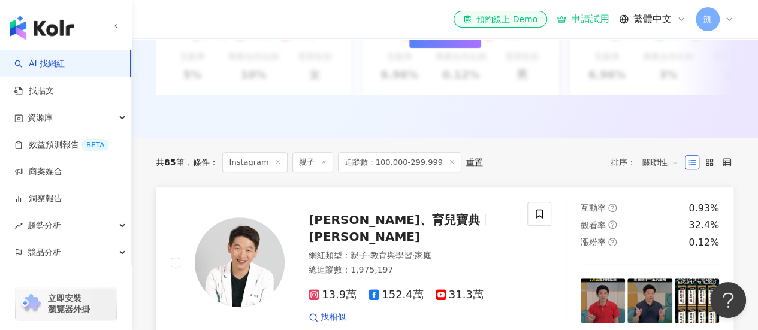
click at [329, 227] on span "王宏哲教養、育兒寶典" at bounding box center [394, 220] width 171 height 14
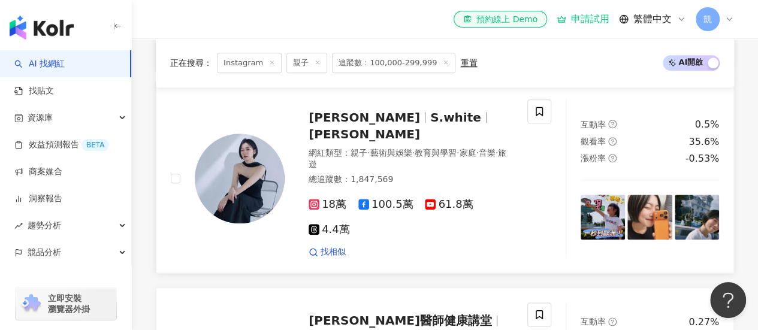
scroll to position [539, 0]
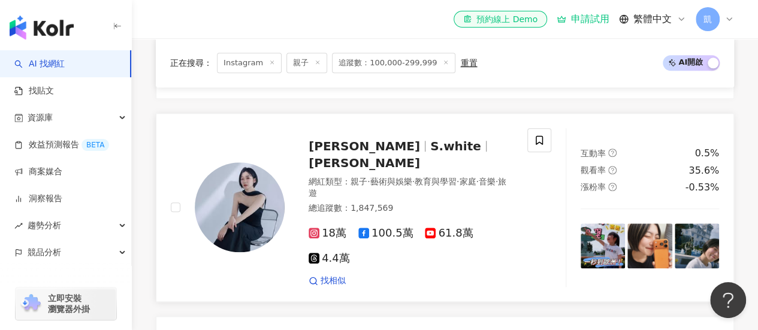
click at [430, 153] on span "S.white" at bounding box center [455, 146] width 51 height 14
click at [323, 152] on span "羅小白" at bounding box center [364, 146] width 111 height 14
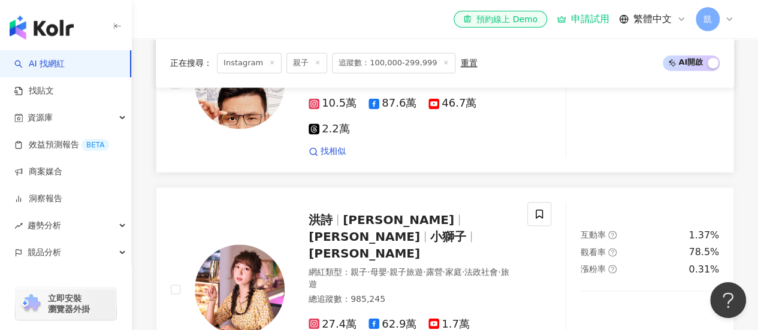
scroll to position [779, 0]
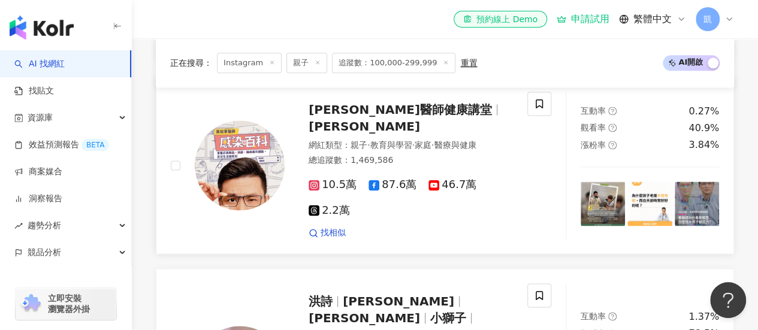
click at [380, 102] on span "黃瑽寧醫師健康講堂" at bounding box center [400, 109] width 183 height 14
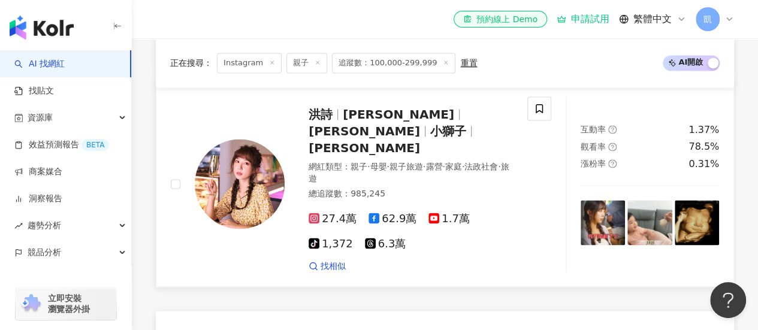
scroll to position [959, 0]
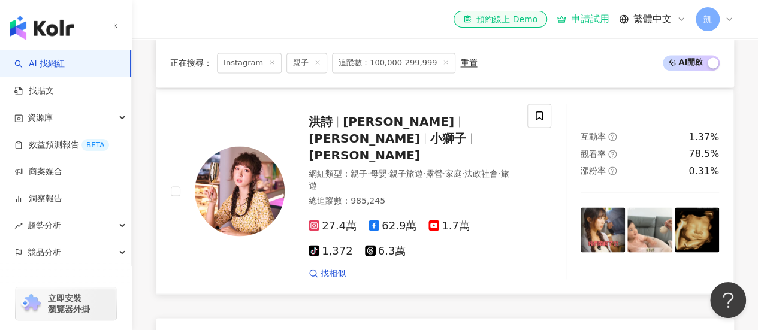
click at [311, 114] on span "洪詩" at bounding box center [321, 121] width 24 height 14
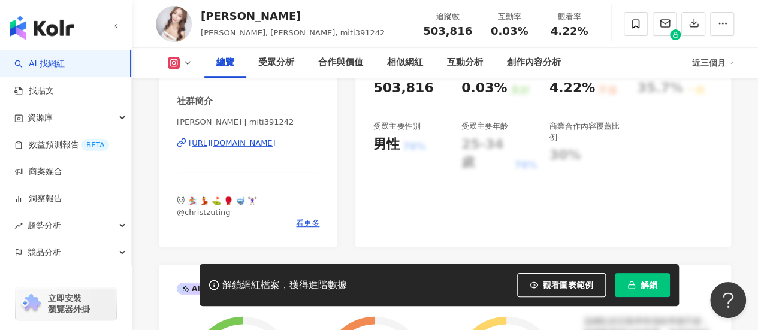
click at [254, 149] on div "https://www.instagram.com/miti391242/" at bounding box center [232, 143] width 87 height 11
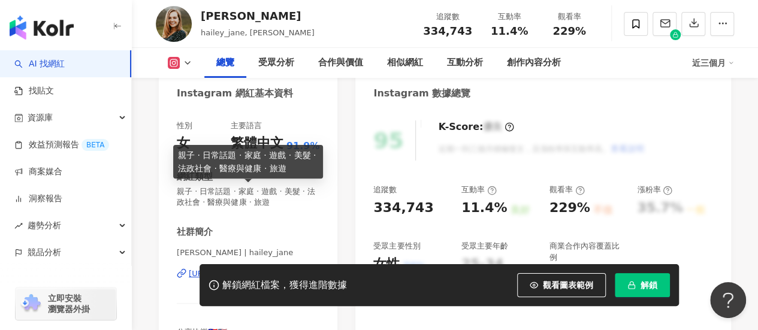
scroll to position [240, 0]
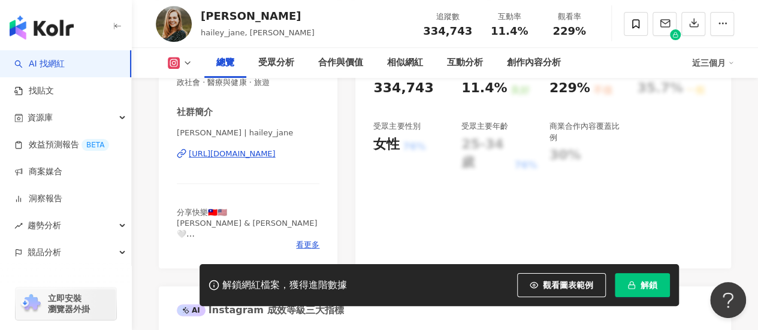
click at [245, 155] on div "https://www.instagram.com/hailey_jane/" at bounding box center [232, 154] width 87 height 11
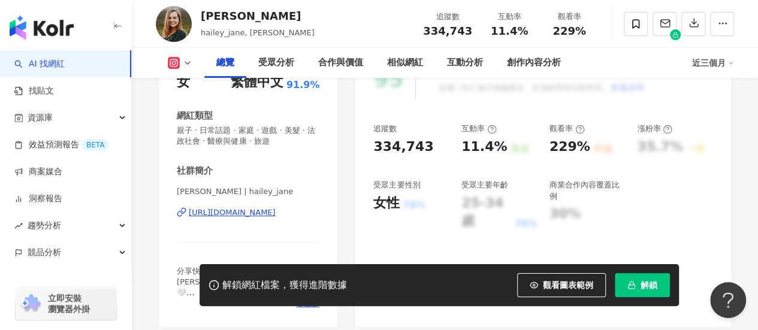
scroll to position [120, 0]
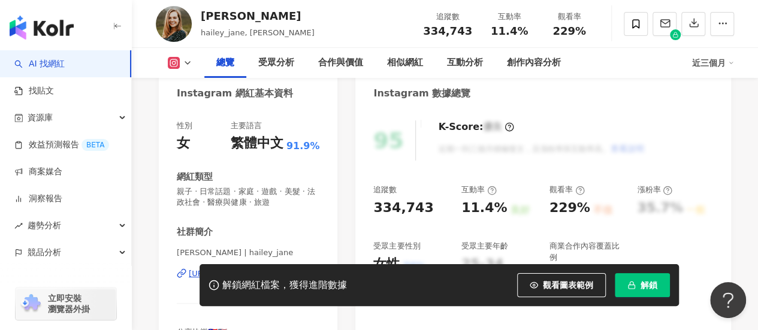
click at [196, 200] on span "親子 · 日常話題 · 家庭 · 遊戲 · 美髮 · 法政社會 · 醫療與健康 · 旅遊" at bounding box center [248, 197] width 143 height 22
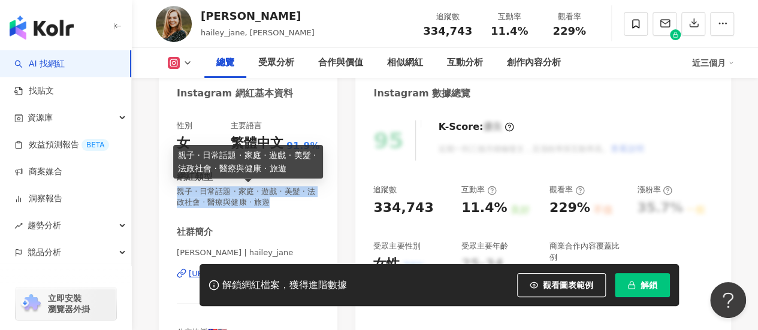
drag, startPoint x: 180, startPoint y: 192, endPoint x: 302, endPoint y: 198, distance: 122.4
click at [302, 198] on span "親子 · 日常話題 · 家庭 · 遊戲 · 美髮 · 法政社會 · 醫療與健康 · 旅遊" at bounding box center [248, 197] width 143 height 22
copy span "親子 · 日常話題 · 家庭 · 遊戲 · 美髮 · 法政社會 · 醫療與健康 · 旅遊"
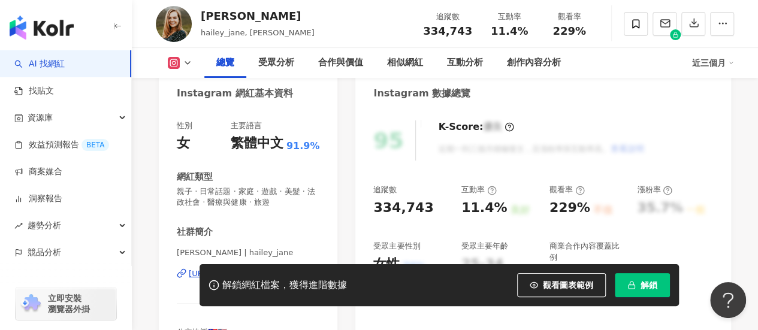
drag, startPoint x: 719, startPoint y: 183, endPoint x: 677, endPoint y: 173, distance: 42.4
click at [719, 183] on div "95 K-Score : 優良 近期一到三個月積極發文，且漲粉率與互動率高。 查看說明 追蹤數 334,743 互動率 11.4% 良好 觀看率 229% 不…" at bounding box center [543, 248] width 376 height 280
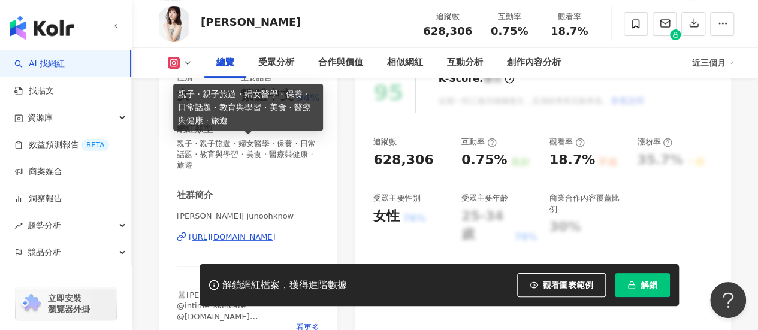
scroll to position [180, 0]
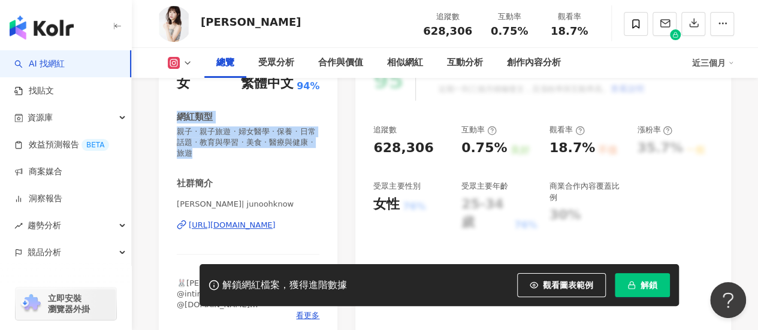
drag, startPoint x: 225, startPoint y: 152, endPoint x: 173, endPoint y: 123, distance: 60.1
click at [173, 123] on div "性別 女 主要語言 繁體中文 94% 網紅類型 親子 · 親子旅遊 · 婦女醫學 · 保養 · 日常話題 · 教育與學習 · 美食 · 醫療與健康 · 旅遊 …" at bounding box center [248, 194] width 179 height 291
copy div "網紅類型 親子 · 親子旅遊 · 婦女醫學 · 保養 · 日常話題 · 教育與學習 · 美食 · 醫療與健康 · 旅遊"
click at [249, 227] on div "https://www.instagram.com/junoohknow/" at bounding box center [232, 225] width 87 height 11
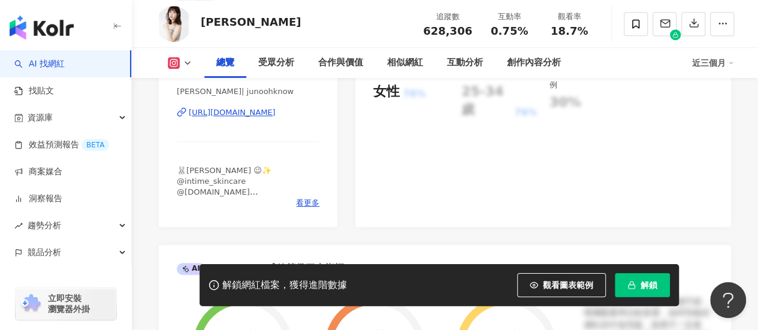
scroll to position [300, 0]
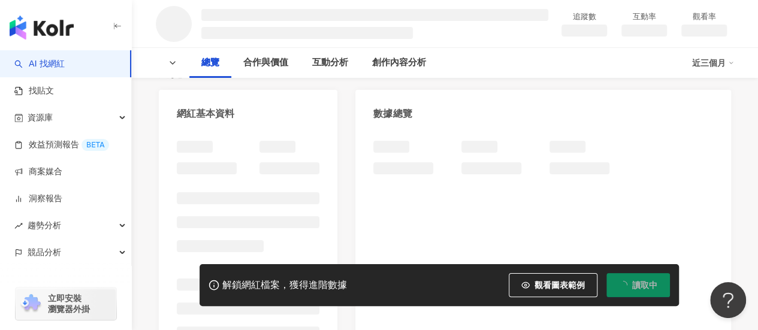
scroll to position [300, 0]
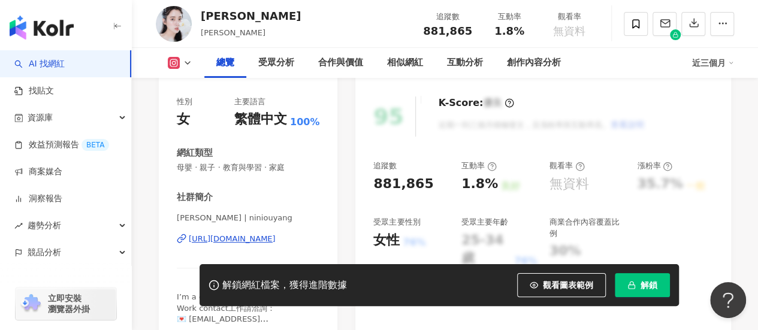
scroll to position [179, 0]
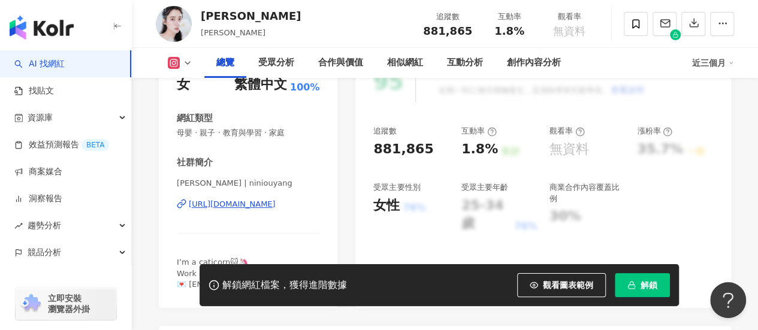
click at [246, 204] on div "[URL][DOMAIN_NAME]" at bounding box center [232, 204] width 87 height 11
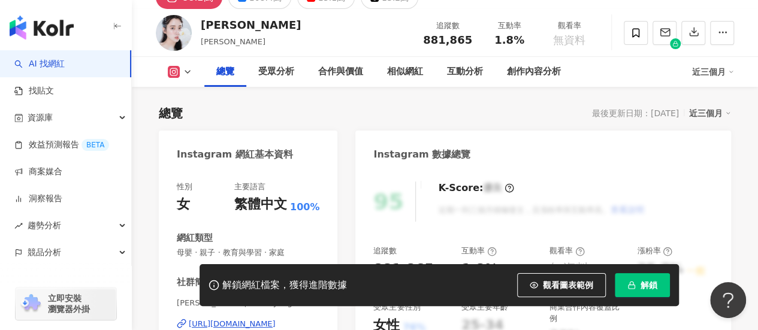
scroll to position [119, 0]
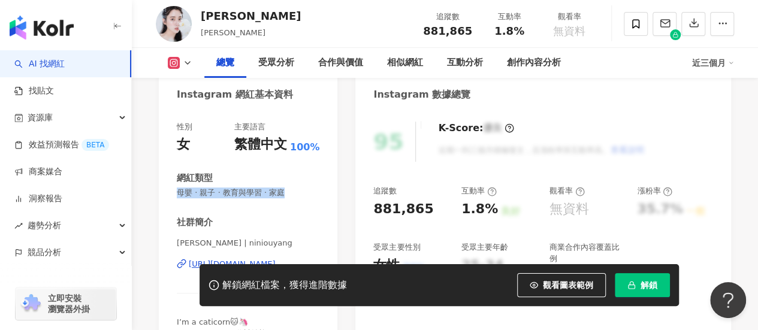
drag, startPoint x: 301, startPoint y: 194, endPoint x: 174, endPoint y: 191, distance: 127.7
click at [174, 191] on div "性別 女 主要語言 繁體中文 100% 網紅類型 母嬰 · 親子 · 教育與學習 · 家庭 社群簡介 歐陽妮妮 | niniouyang https://ww…" at bounding box center [248, 239] width 179 height 258
copy span "母嬰 · 親子 · 教育與學習 · 家庭"
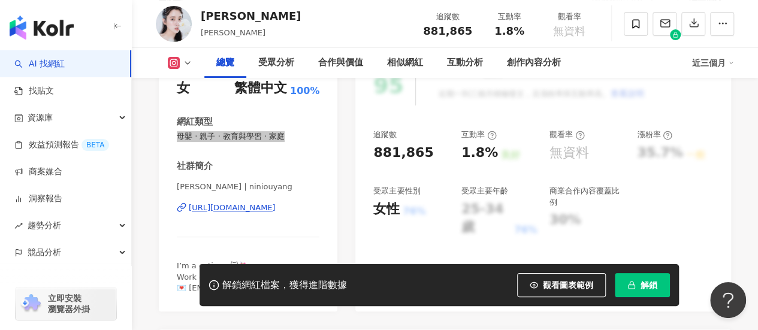
scroll to position [239, 0]
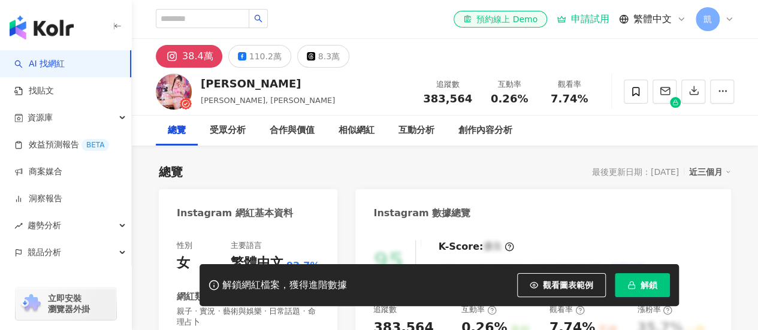
click at [657, 289] on span "解鎖" at bounding box center [649, 285] width 17 height 10
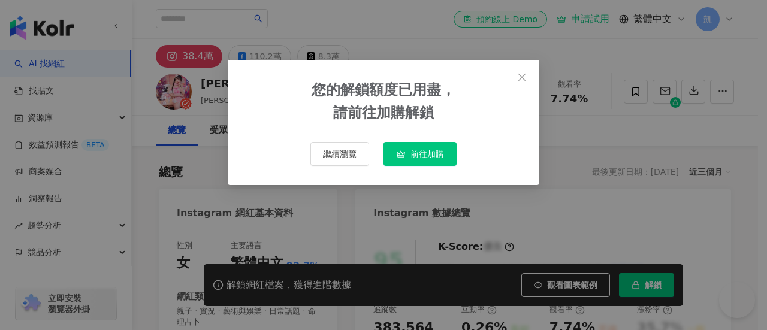
click at [523, 74] on icon "close" at bounding box center [522, 78] width 10 height 10
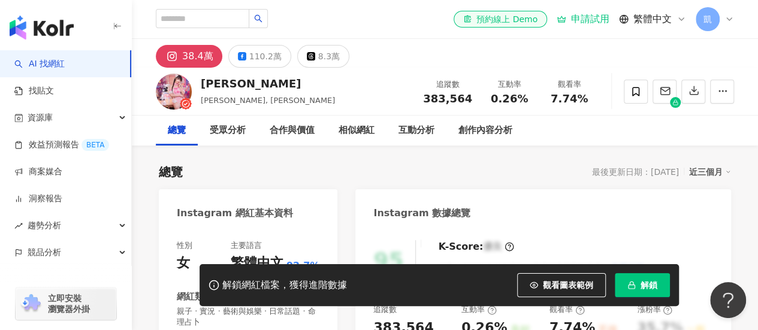
click at [597, 244] on div "K-Score : 優良 近期一到三個月積極發文，且漲粉率與互動率高。 查看說明" at bounding box center [535, 260] width 218 height 40
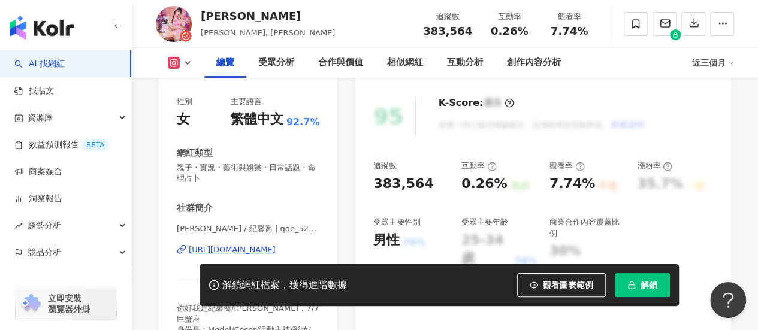
scroll to position [180, 0]
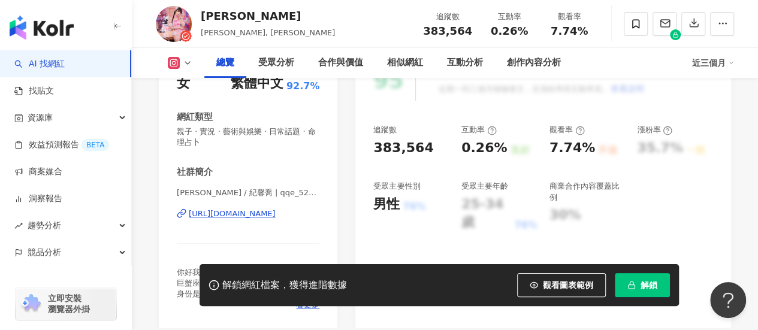
click at [254, 216] on div "https://www.instagram.com/qqe_52772/" at bounding box center [232, 214] width 87 height 11
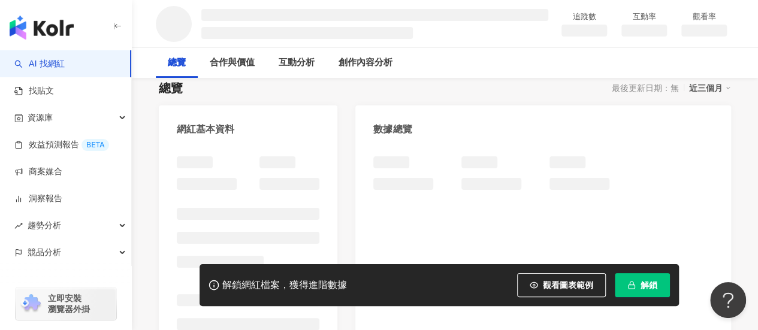
scroll to position [180, 0]
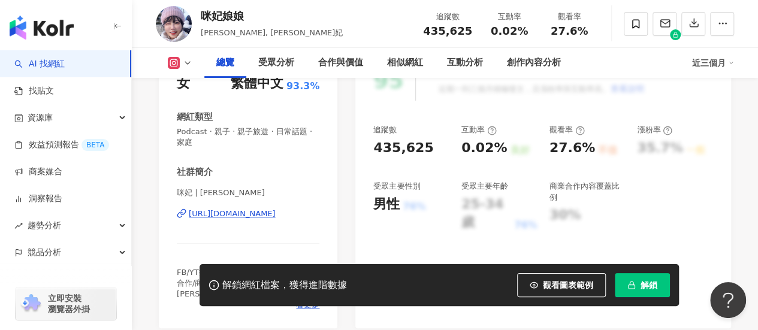
drag, startPoint x: 258, startPoint y: 213, endPoint x: 257, endPoint y: 224, distance: 10.8
click at [258, 213] on div "https://www.instagram.com/juliamisakii/" at bounding box center [232, 214] width 87 height 11
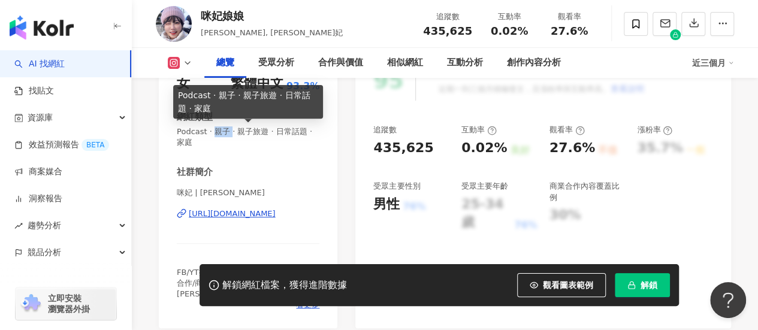
drag, startPoint x: 216, startPoint y: 134, endPoint x: 234, endPoint y: 137, distance: 18.3
click at [234, 137] on span "Podcast · 親子 · 親子旅遊 · 日常話題 · 家庭" at bounding box center [248, 137] width 143 height 22
copy span "親子"
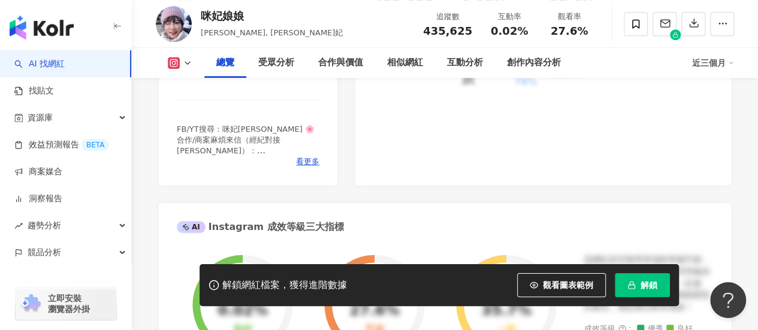
scroll to position [360, 0]
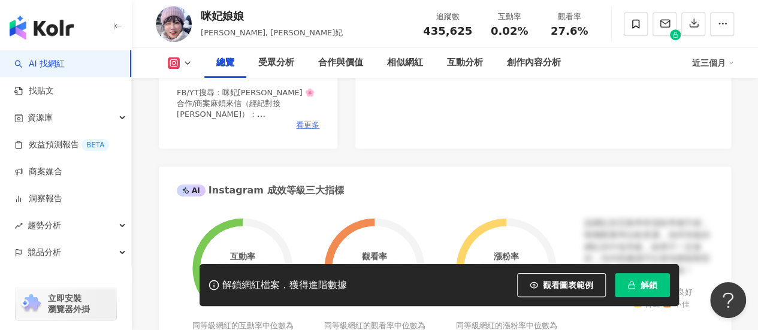
click at [312, 123] on span "看更多" at bounding box center [307, 125] width 23 height 11
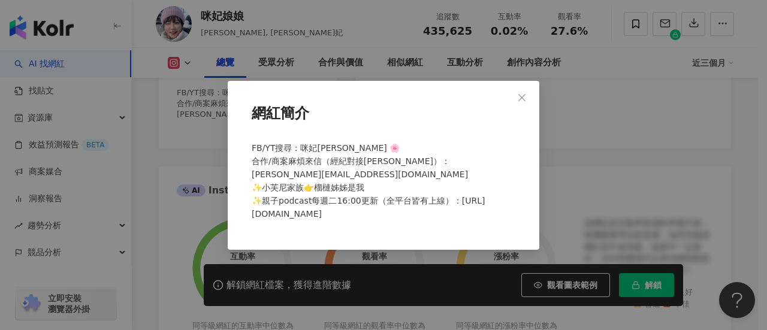
drag, startPoint x: 526, startPoint y: 105, endPoint x: 521, endPoint y: 114, distance: 9.7
click at [526, 102] on icon "close" at bounding box center [522, 98] width 10 height 10
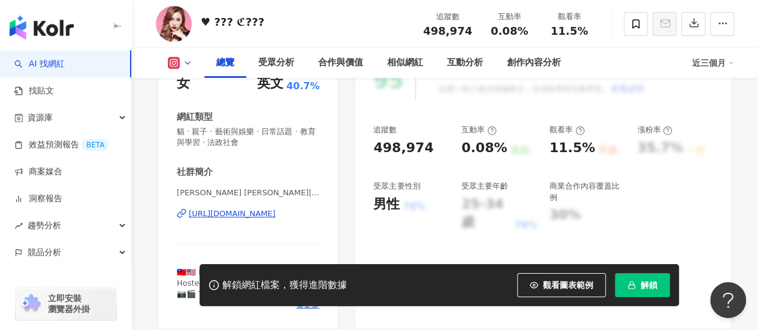
click at [276, 214] on div "[URL][DOMAIN_NAME]" at bounding box center [232, 214] width 87 height 11
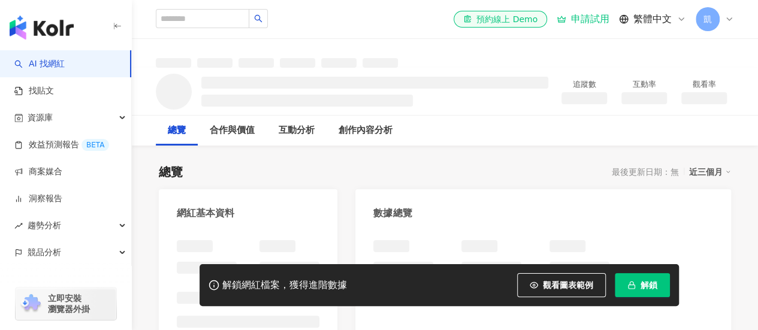
scroll to position [205, 0]
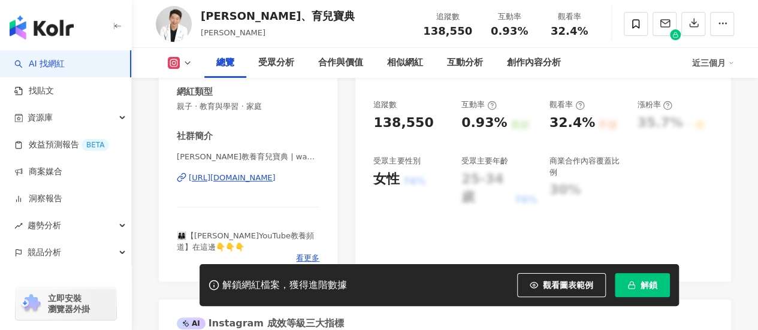
scroll to position [180, 0]
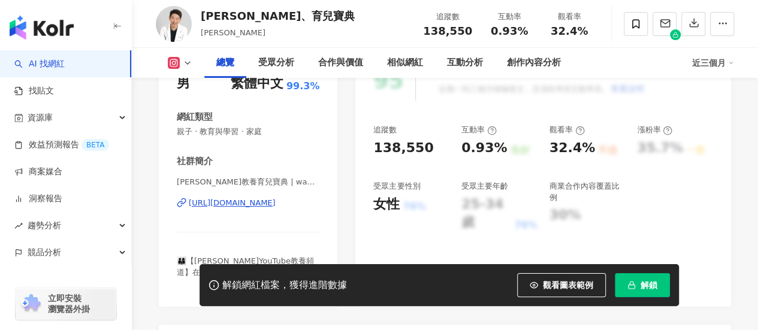
click at [270, 201] on div "https://www.instagram.com/wanghungche/" at bounding box center [232, 203] width 87 height 11
drag, startPoint x: 180, startPoint y: 132, endPoint x: 264, endPoint y: 142, distance: 85.1
click at [245, 140] on div "性別 男 主要語言 繁體中文 99.3% 網紅類型 親子 · 教育與學習 · 家庭 社群簡介 王宏哲教養育兒寶典 | wanghungche https://…" at bounding box center [248, 175] width 143 height 228
copy span "親子 · 教育與學習"
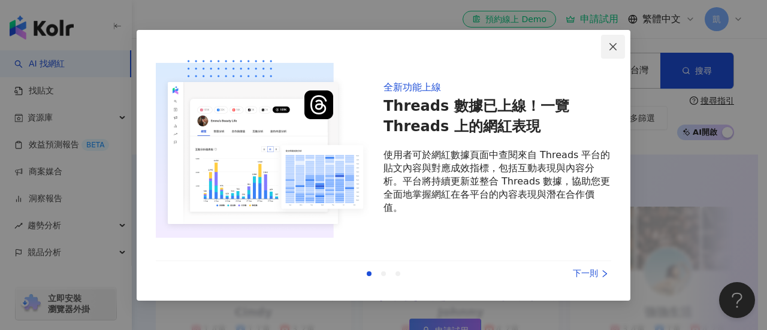
click at [612, 51] on icon "close" at bounding box center [613, 47] width 10 height 10
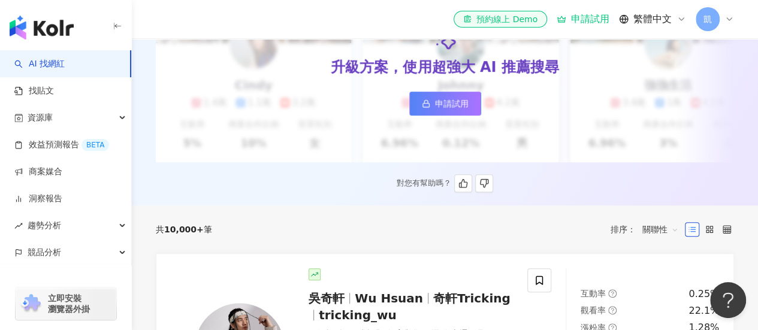
scroll to position [180, 0]
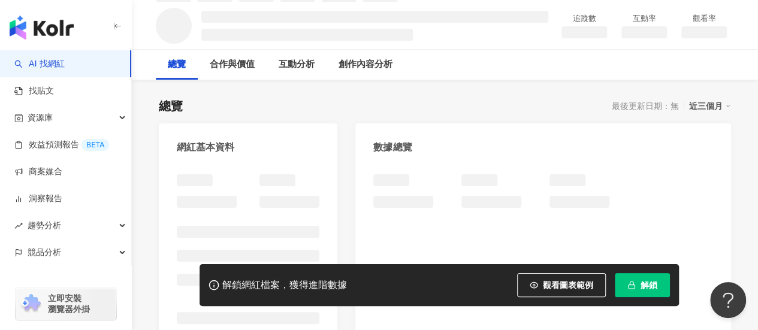
scroll to position [120, 0]
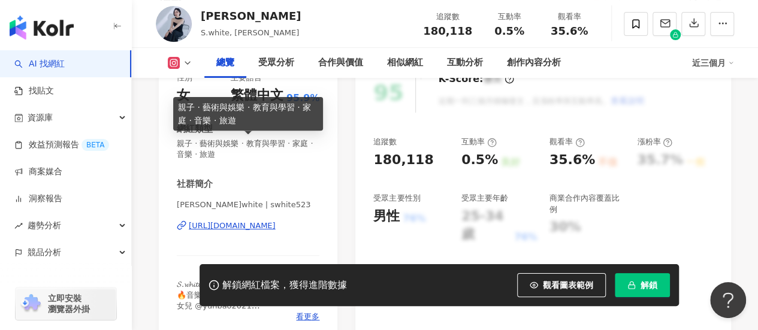
scroll to position [180, 0]
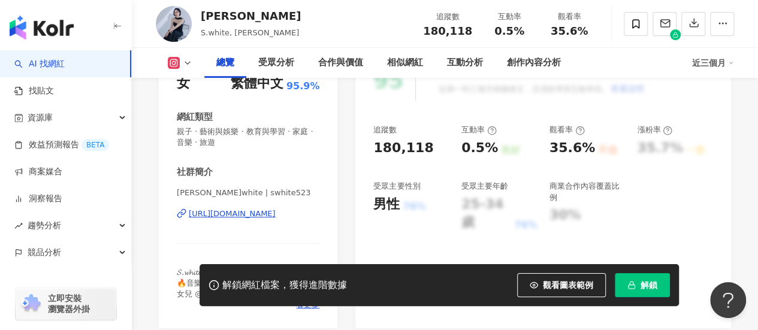
click at [239, 212] on div "https://www.instagram.com/swhite523/" at bounding box center [232, 214] width 87 height 11
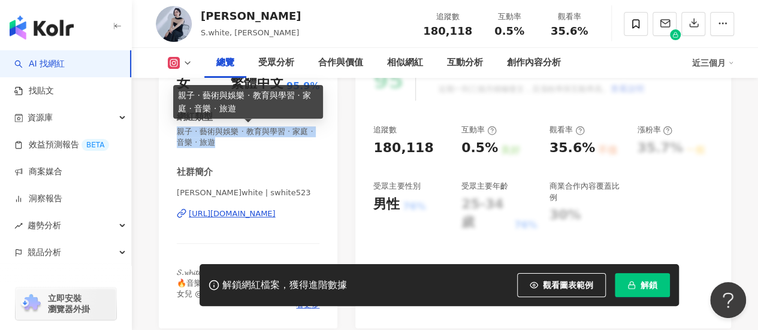
drag, startPoint x: 245, startPoint y: 142, endPoint x: 218, endPoint y: 144, distance: 27.1
click at [177, 132] on span "親子 · 藝術與娛樂 · 教育與學習 · 家庭 · 音樂 · 旅遊" at bounding box center [248, 137] width 143 height 22
copy span "親子 · 藝術與娛樂 · 教育與學習 · 家庭 · 音樂 · 旅遊"
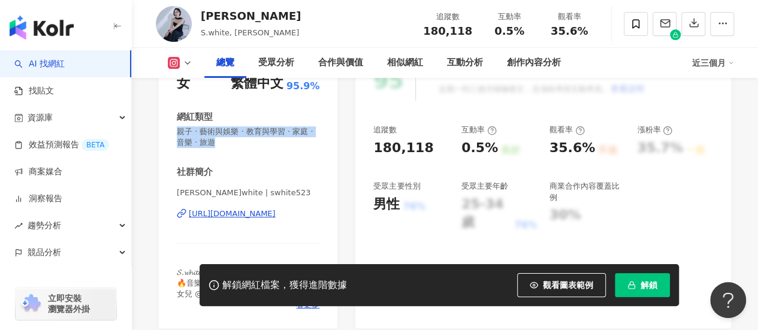
click at [270, 156] on div "性別 女 主要語言 繁體中文 95.9% 網紅類型 親子 · 藝術與娛樂 · 教育與學習 · 家庭 · 音樂 · 旅遊 社群簡介 羅小白S.white | s…" at bounding box center [248, 186] width 143 height 250
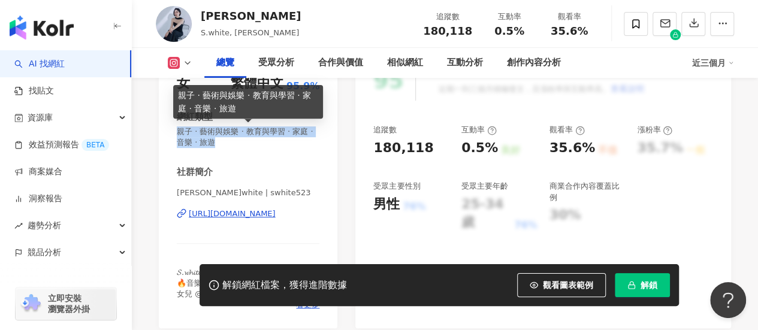
click at [254, 143] on span "親子 · 藝術與娛樂 · 教育與學習 · 家庭 · 音樂 · 旅遊" at bounding box center [248, 137] width 143 height 22
click at [286, 139] on span "親子 · 藝術與娛樂 · 教育與學習 · 家庭 · 音樂 · 旅遊" at bounding box center [248, 137] width 143 height 22
click at [280, 131] on span "親子 · 藝術與娛樂 · 教育與學習 · 家庭 · 音樂 · 旅遊" at bounding box center [248, 137] width 143 height 22
drag, startPoint x: 176, startPoint y: 133, endPoint x: 153, endPoint y: 147, distance: 26.9
click at [240, 134] on div "性別 女 主要語言 繁體中文 95.9% 網紅類型 親子 · 藝術與娛樂 · 教育與學習 · 家庭 · 音樂 · 旅遊 社群簡介 羅小白S.white | s…" at bounding box center [248, 189] width 179 height 280
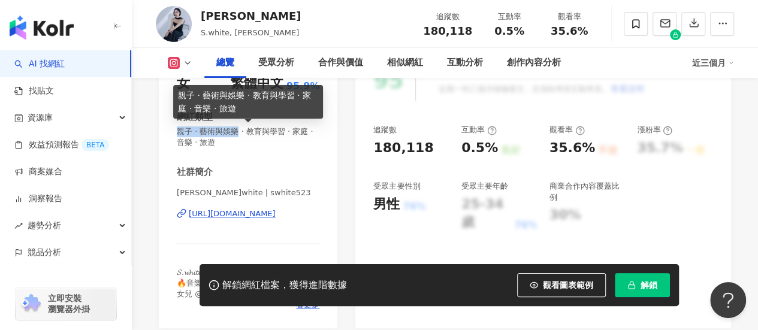
copy span "親子 · 藝術與娛樂"
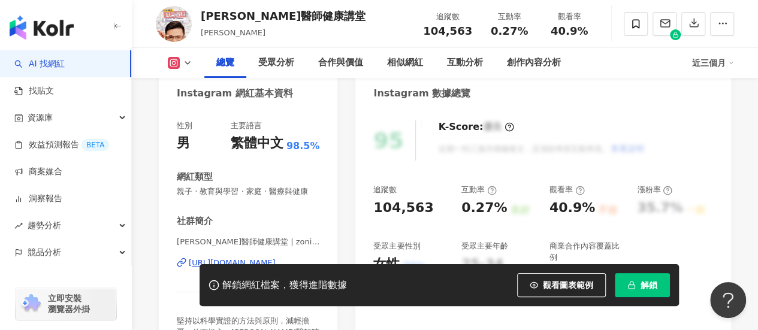
scroll to position [180, 0]
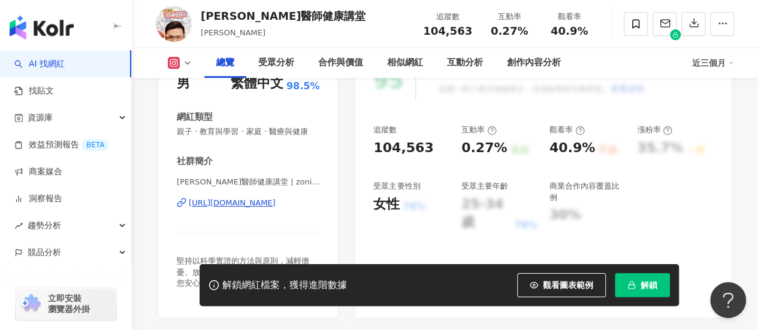
click at [266, 209] on div "[URL][DOMAIN_NAME]" at bounding box center [232, 203] width 87 height 11
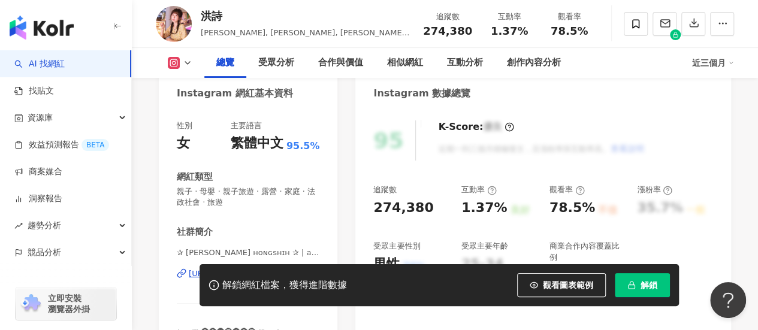
scroll to position [180, 0]
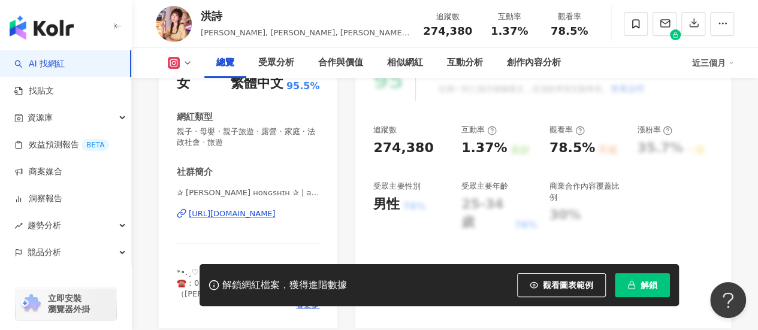
click at [227, 212] on div "[URL][DOMAIN_NAME]" at bounding box center [232, 214] width 87 height 11
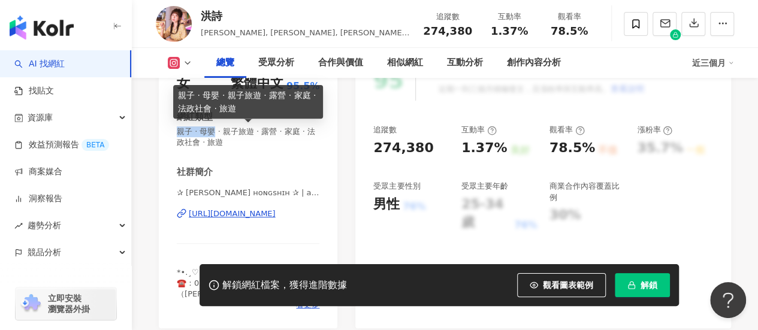
drag, startPoint x: 178, startPoint y: 135, endPoint x: 217, endPoint y: 131, distance: 39.2
click at [218, 131] on span "親子 · 母嬰 · 親子旅遊 · 露營 · 家庭 · 法政社會 · 旅遊" at bounding box center [248, 137] width 143 height 22
copy span "親子 · 母[PERSON_NAME]"
